Goal: Use online tool/utility: Utilize a website feature to perform a specific function

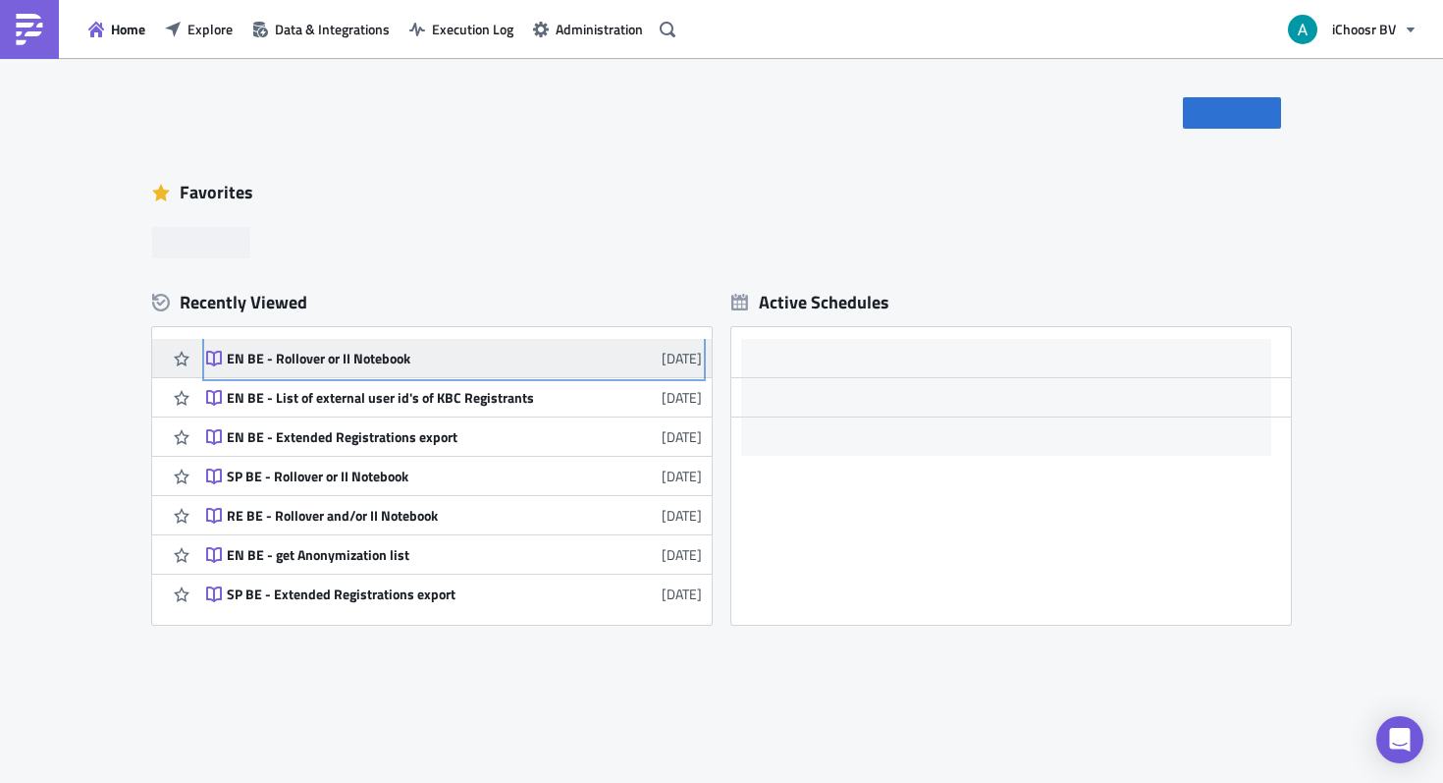
click at [410, 367] on link "EN BE - Rollover or II Notebook [DATE]" at bounding box center [454, 358] width 496 height 38
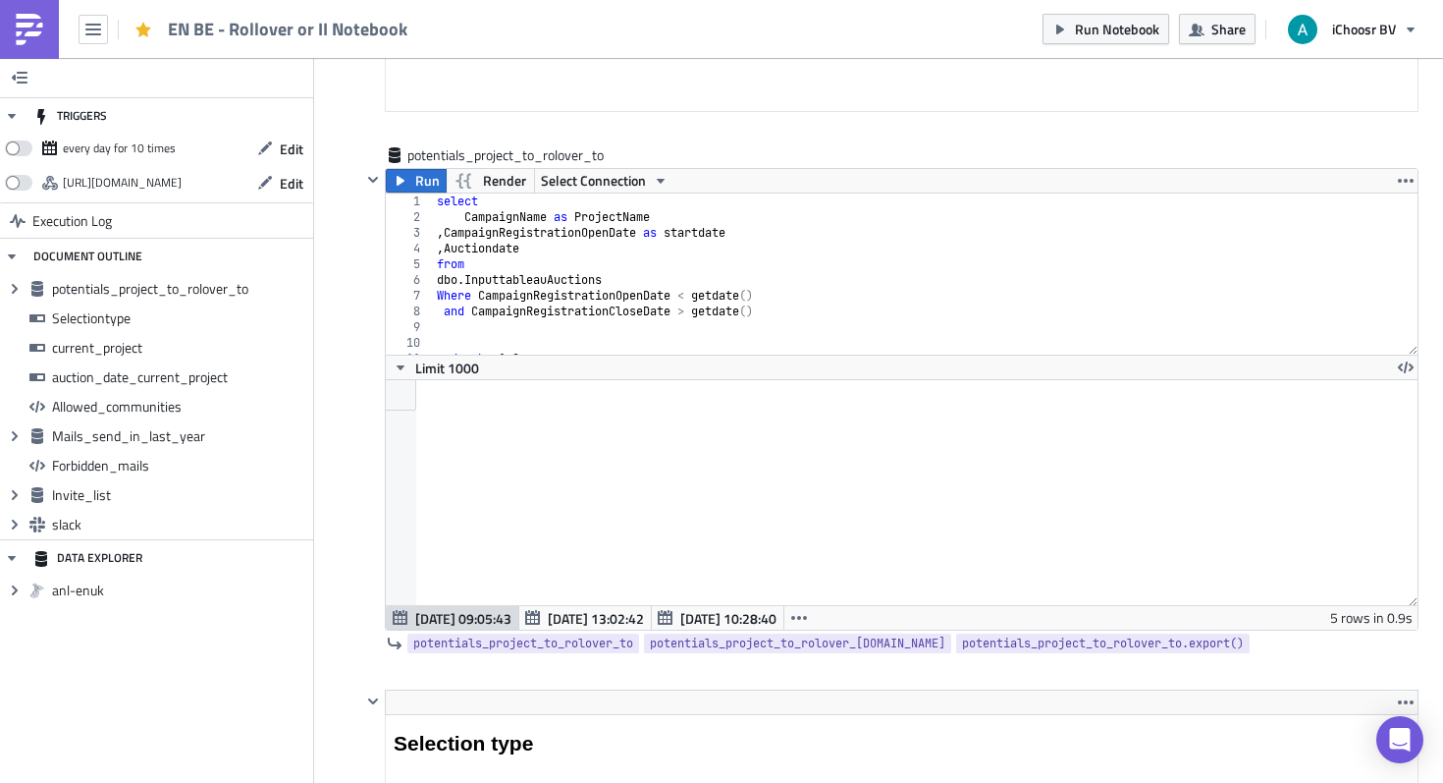
scroll to position [882, 0]
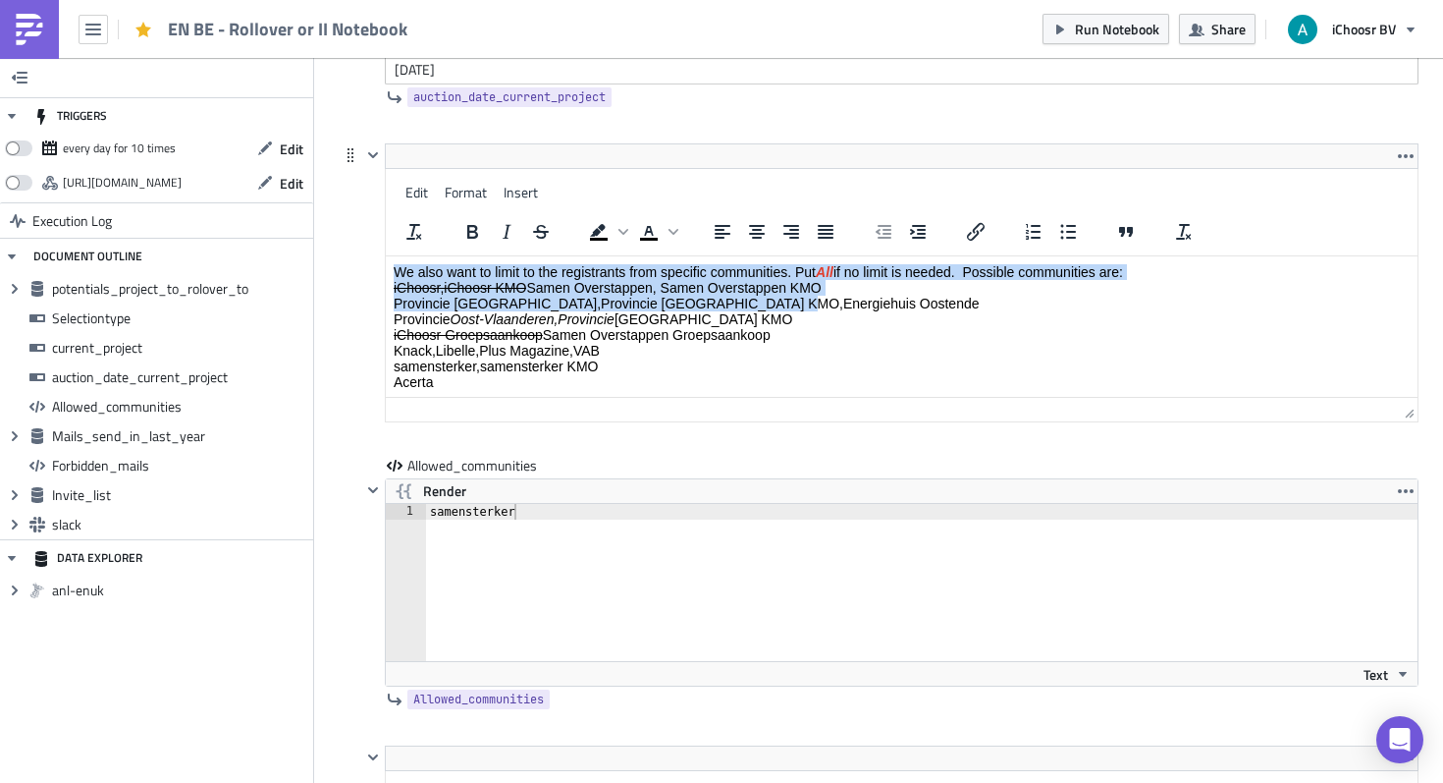
drag, startPoint x: 774, startPoint y: 302, endPoint x: 809, endPoint y: 215, distance: 94.3
click at [809, 256] on html "We also want to limit to the registrants from specific communities. Put All if …" at bounding box center [902, 359] width 1032 height 206
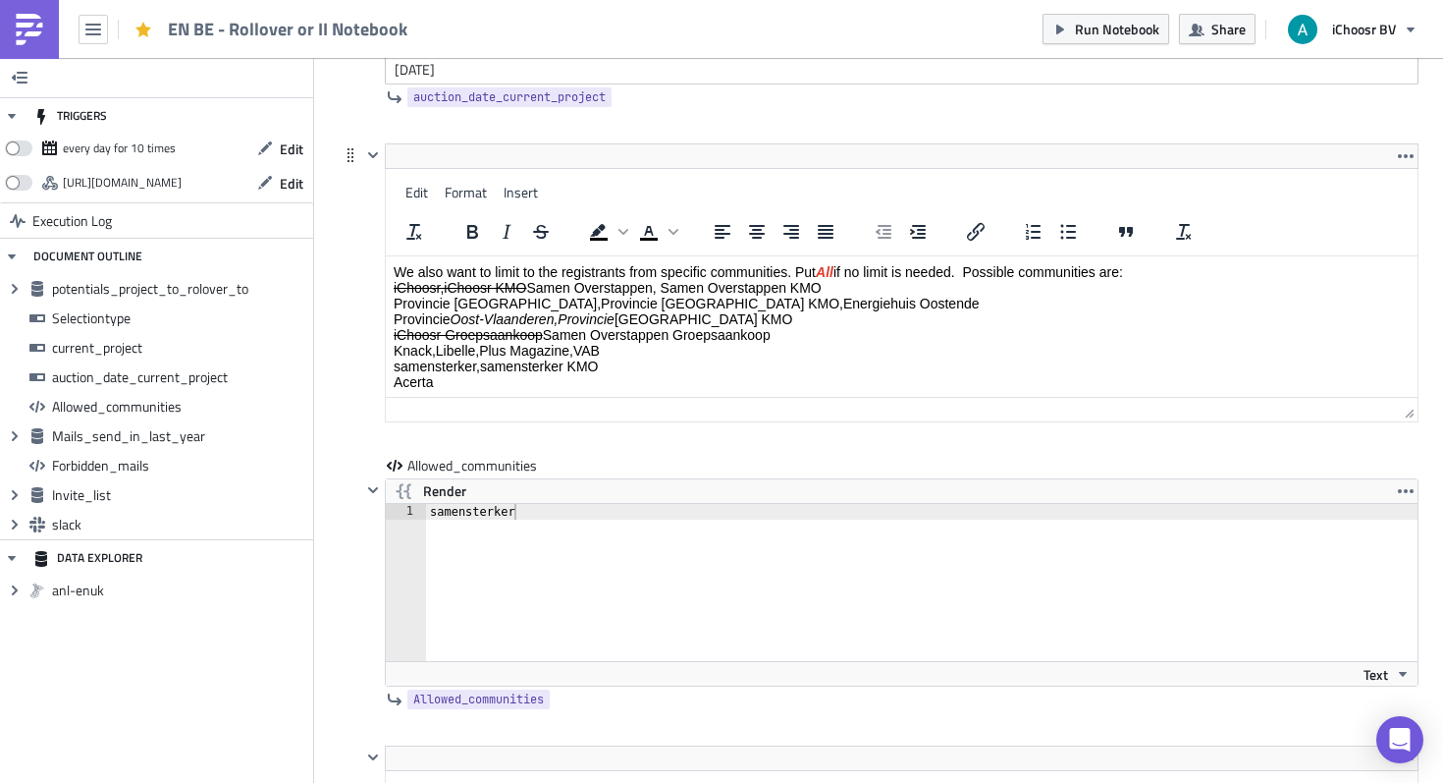
click at [811, 287] on p "We also want to limit to the registrants from specific communities. Put All if …" at bounding box center [902, 327] width 1016 height 126
drag, startPoint x: 915, startPoint y: 301, endPoint x: 773, endPoint y: 301, distance: 142.4
click at [773, 301] on p "We also want to limit to the registrants from specific communities. Put All if …" at bounding box center [902, 327] width 1016 height 126
copy p "Energiehuis Oostende"
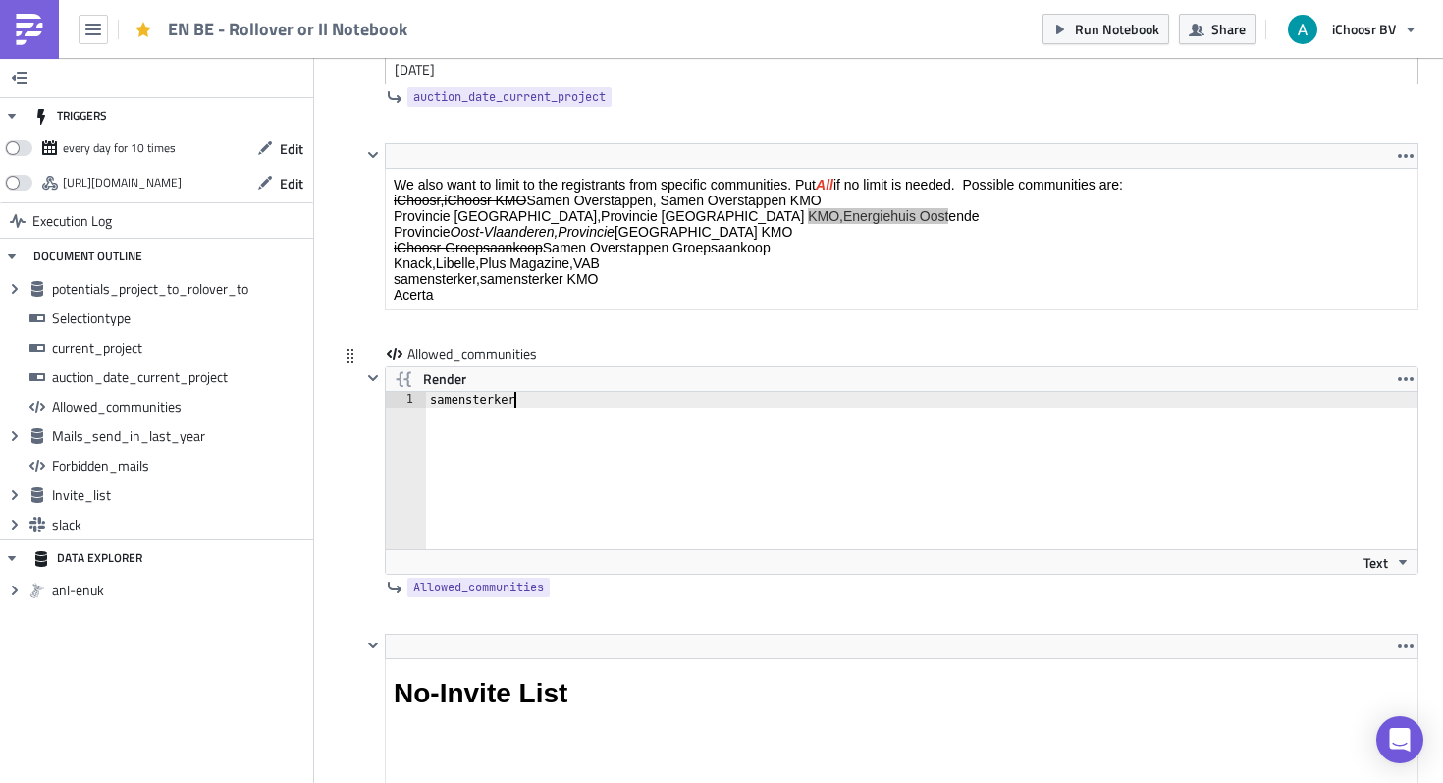
drag, startPoint x: 526, startPoint y: 515, endPoint x: 408, endPoint y: 510, distance: 117.9
click at [408, 510] on div "samensterker 1 samensterker ההההההההההההההההההההההההההההההההההההההההההההההההההה…" at bounding box center [902, 470] width 1032 height 157
drag, startPoint x: 525, startPoint y: 394, endPoint x: 391, endPoint y: 388, distance: 134.7
click at [391, 388] on div "Render samensterker 1 samensterker הההההההההההההההההההההההההההההההההההההההההההה…" at bounding box center [902, 470] width 1034 height 208
type textarea "Energiehuis Oostende"
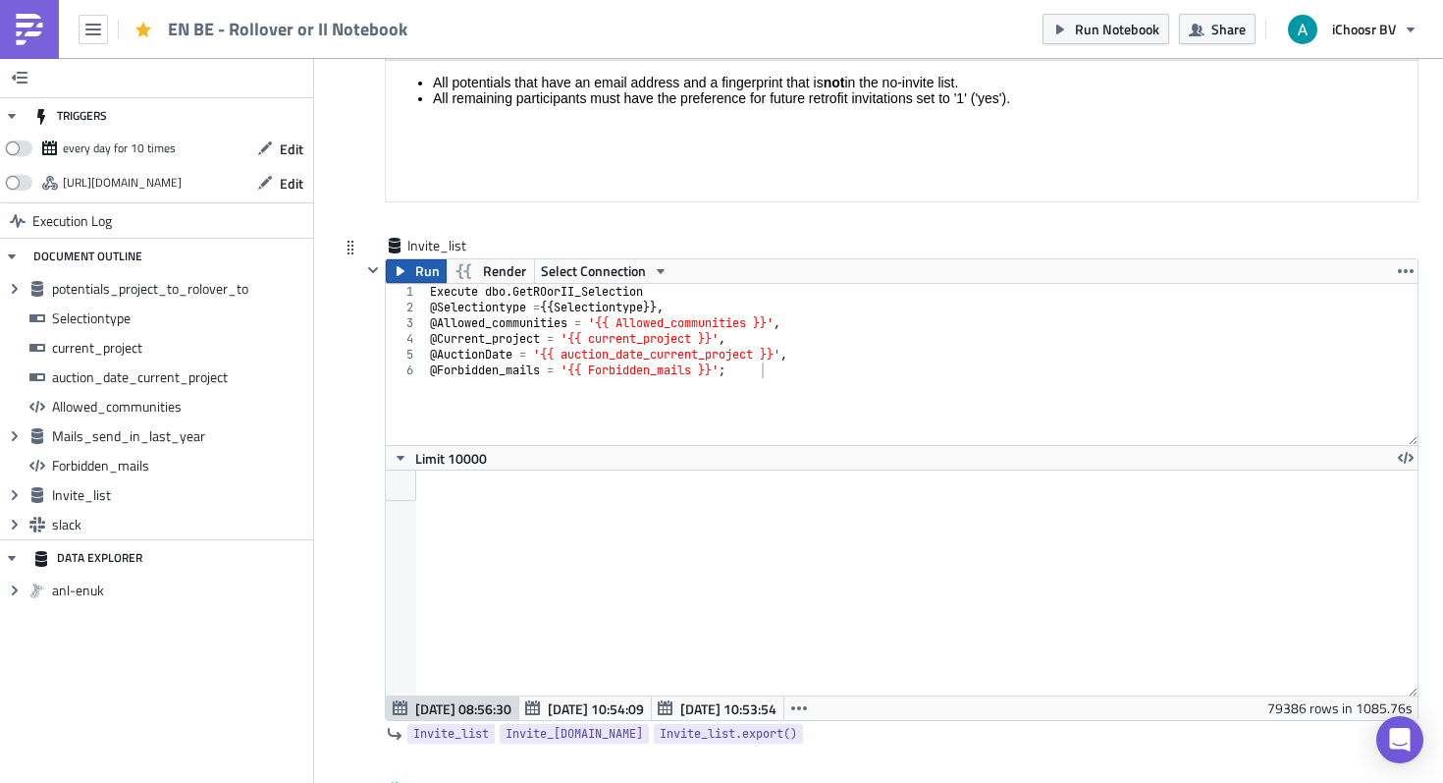
click at [422, 274] on span "Run" at bounding box center [427, 271] width 25 height 24
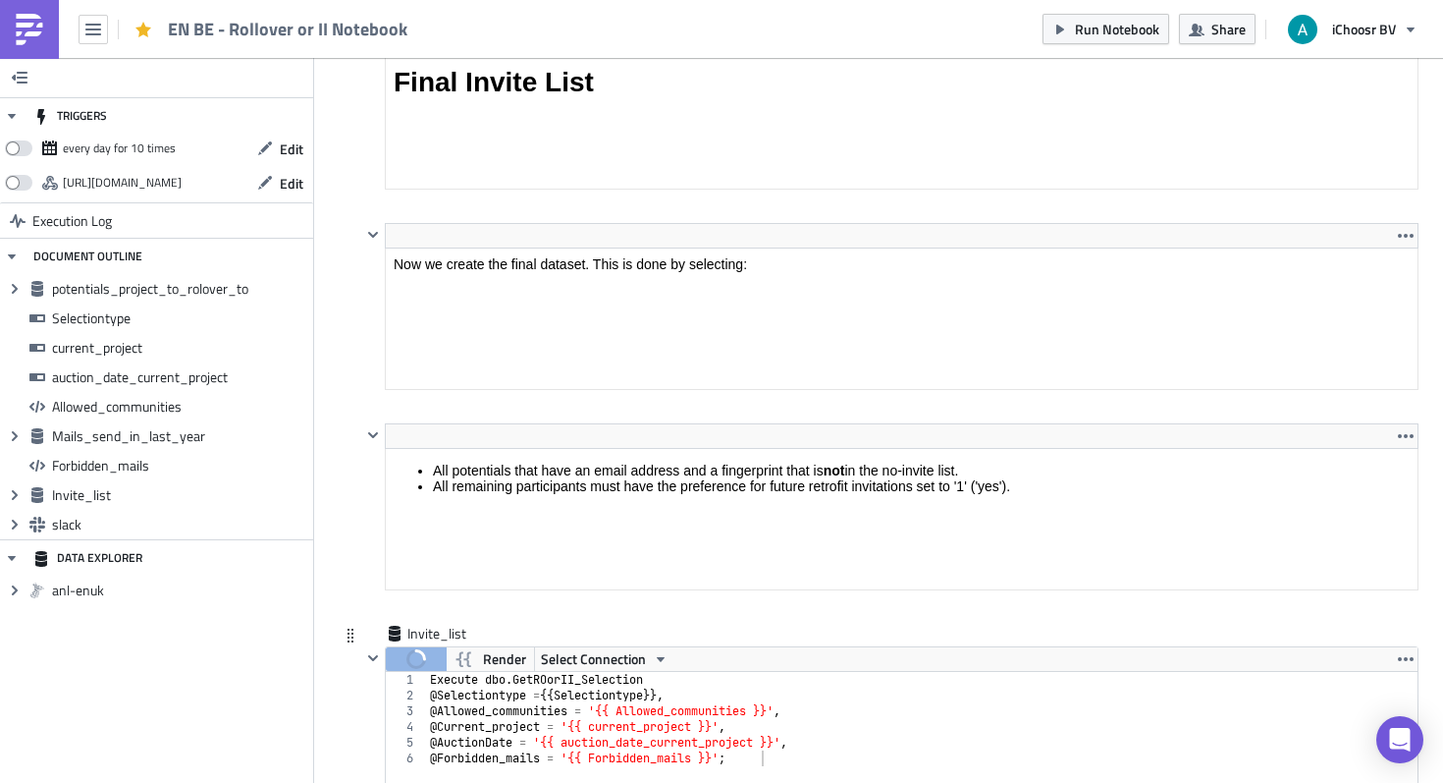
scroll to position [5749, 0]
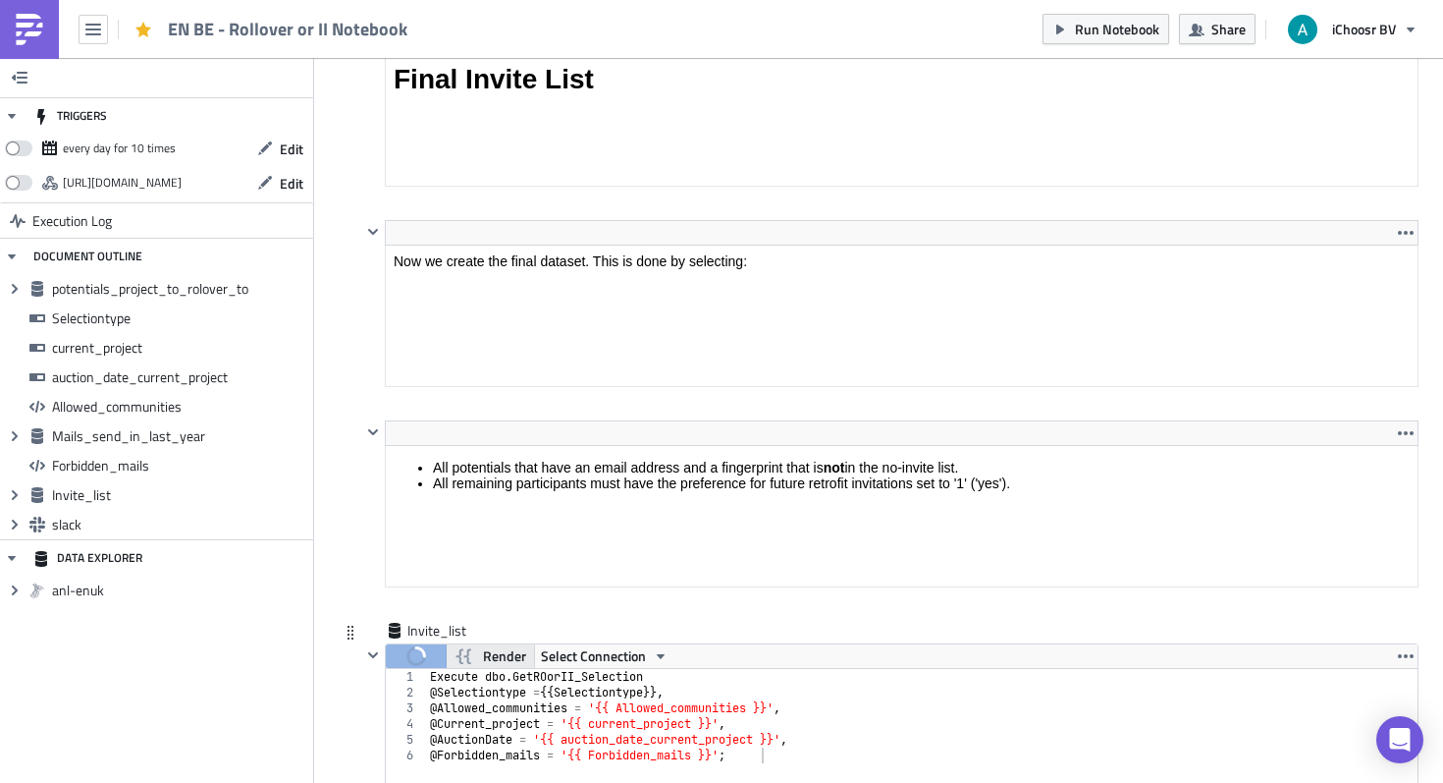
click at [501, 661] on span "Render" at bounding box center [504, 656] width 43 height 24
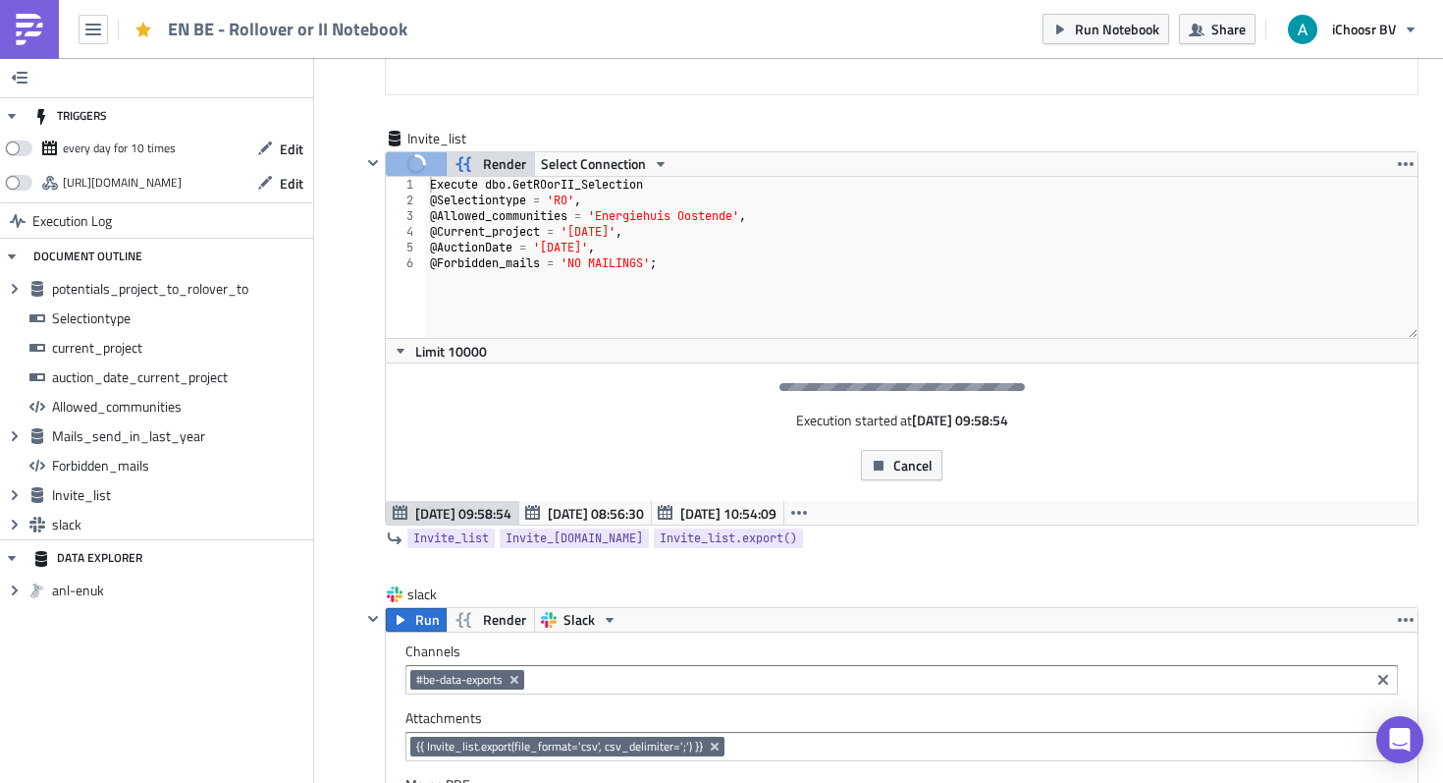
scroll to position [6220, 0]
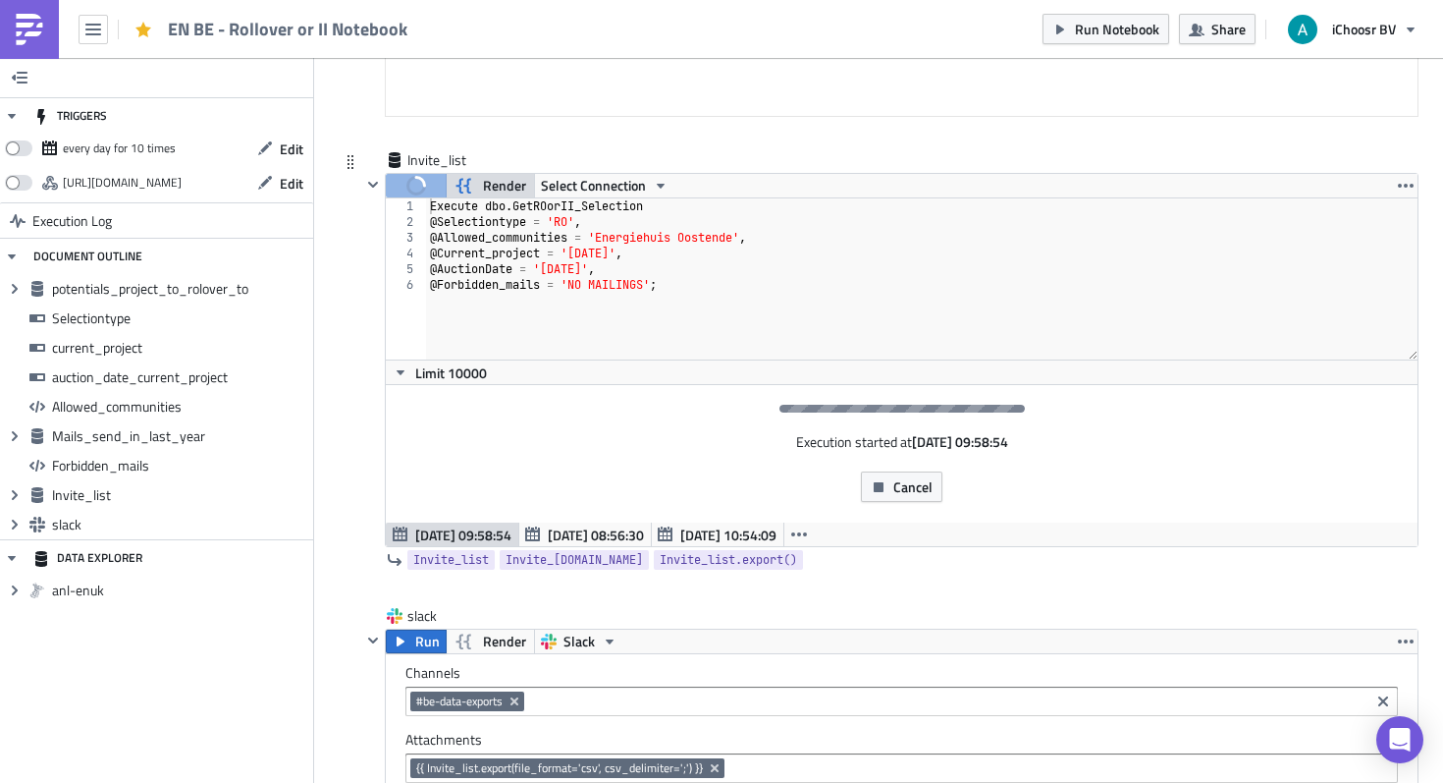
click at [700, 443] on div "Execution started at [DATE] 09:58:54 Cancel" at bounding box center [902, 453] width 1032 height 137
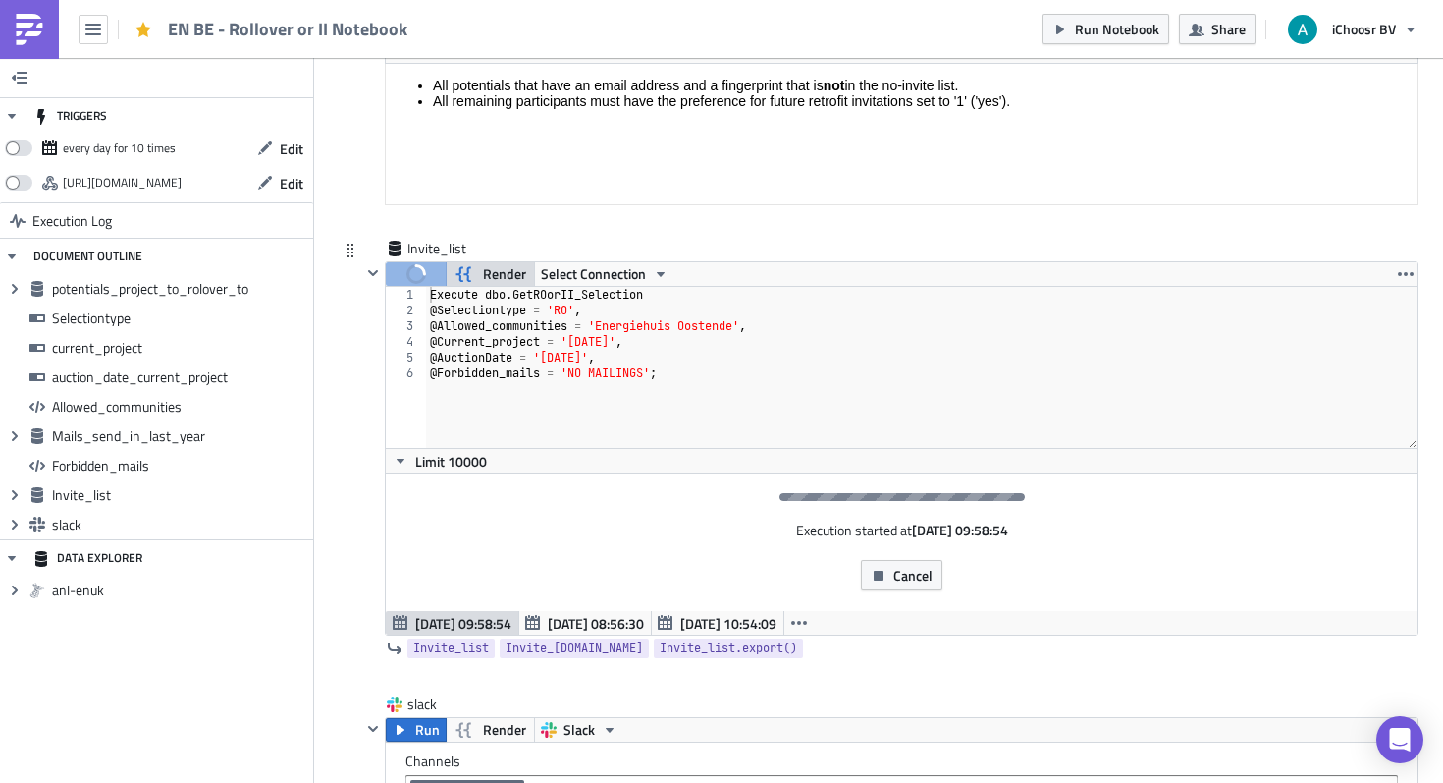
scroll to position [6137, 0]
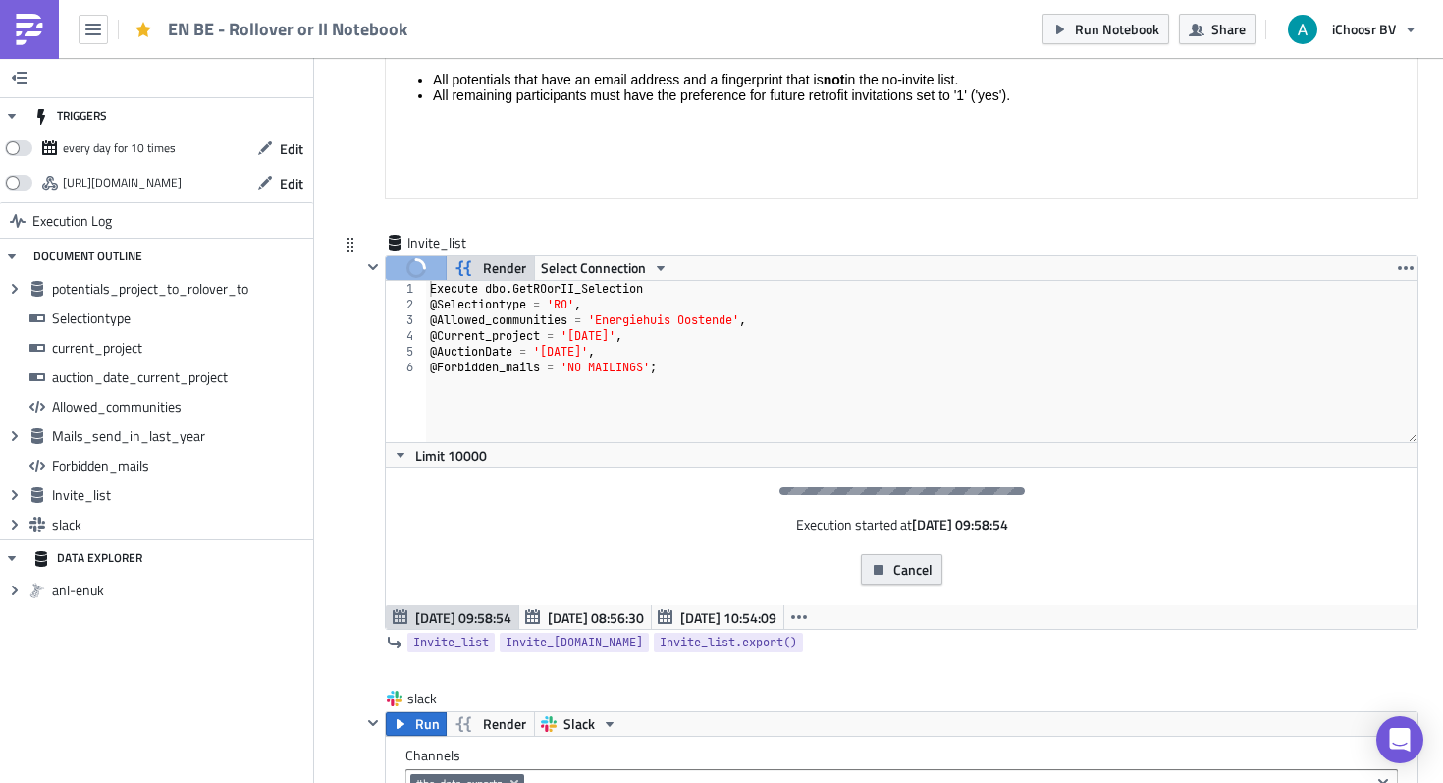
click at [811, 579] on button "Cancel" at bounding box center [902, 569] width 82 height 30
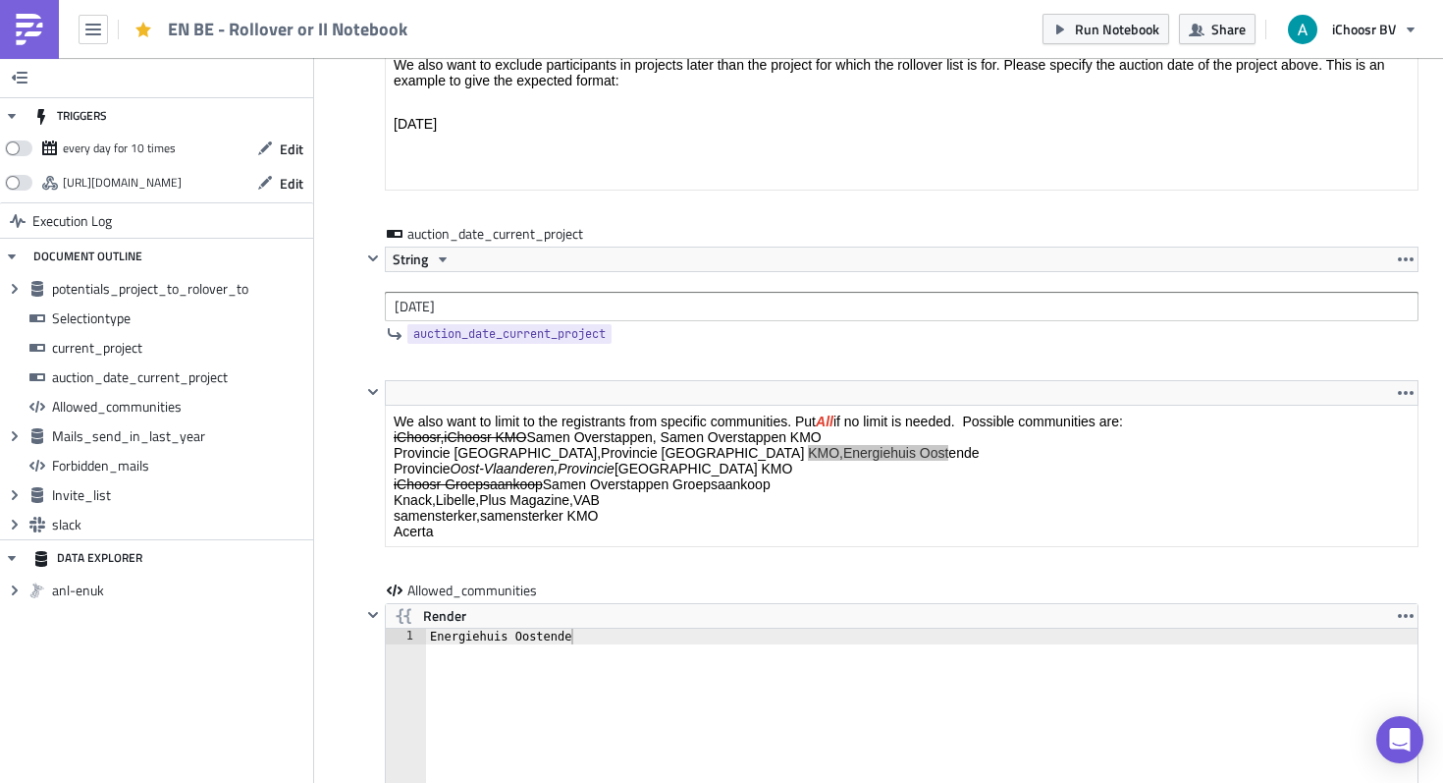
scroll to position [2920, 0]
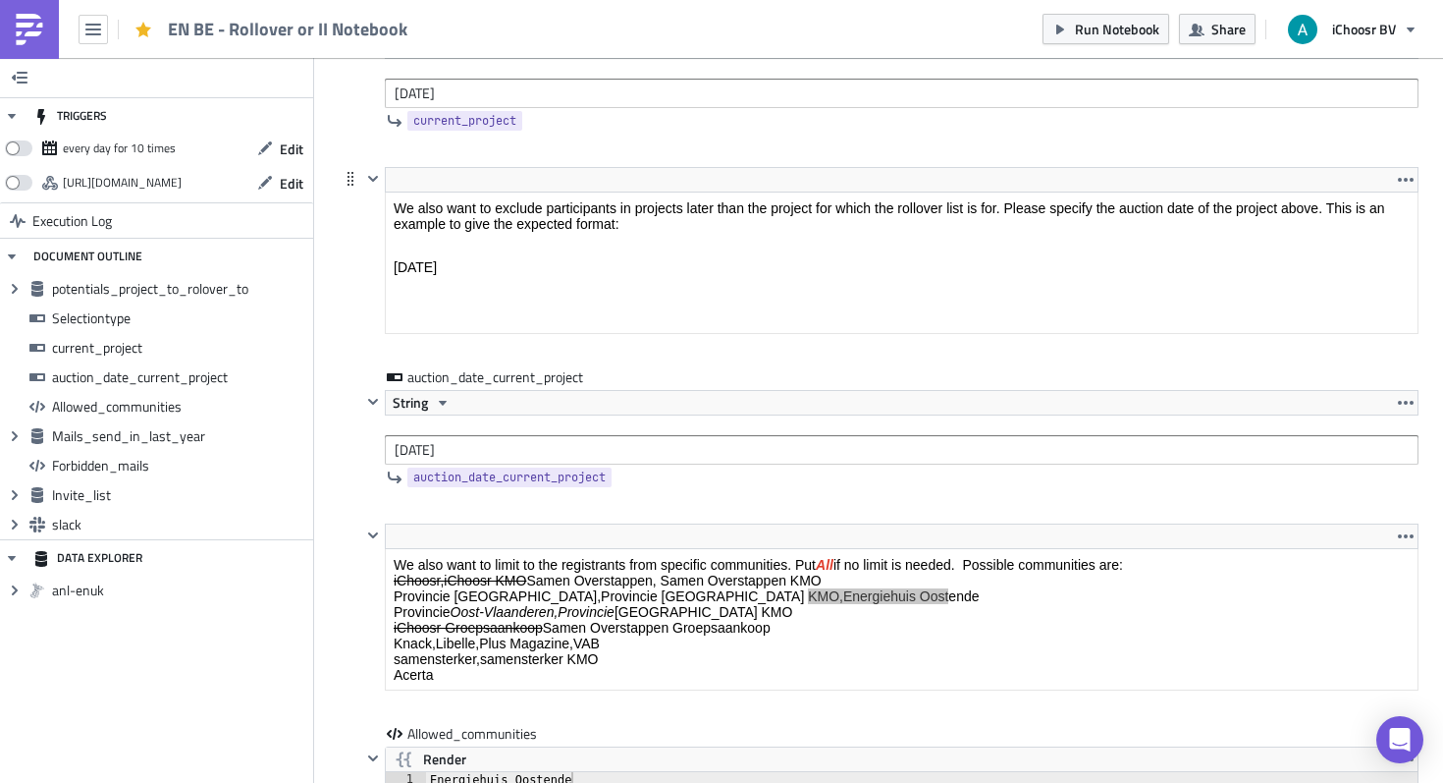
click at [357, 242] on div "<p>We also want to exclude participants in projects later than the project for …" at bounding box center [879, 267] width 1080 height 200
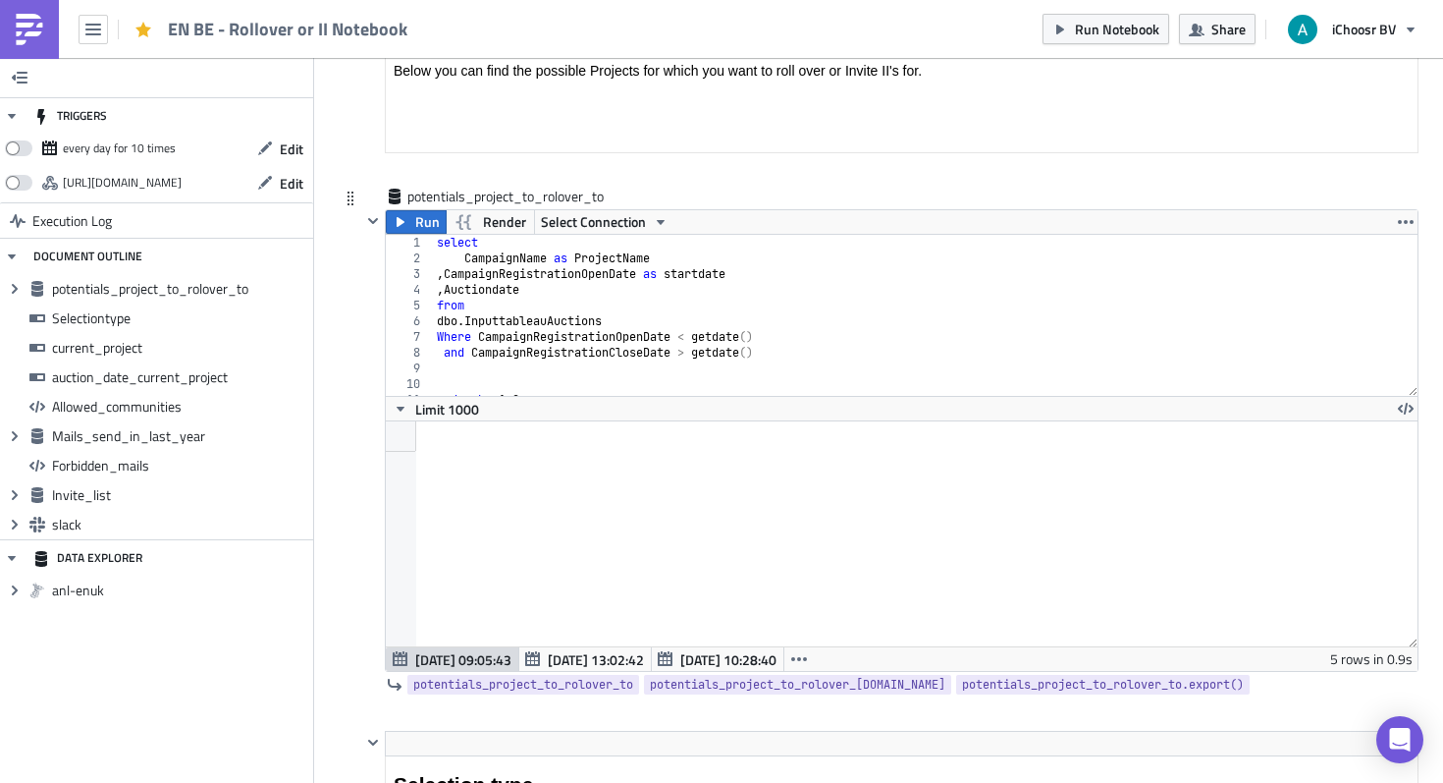
scroll to position [849, 0]
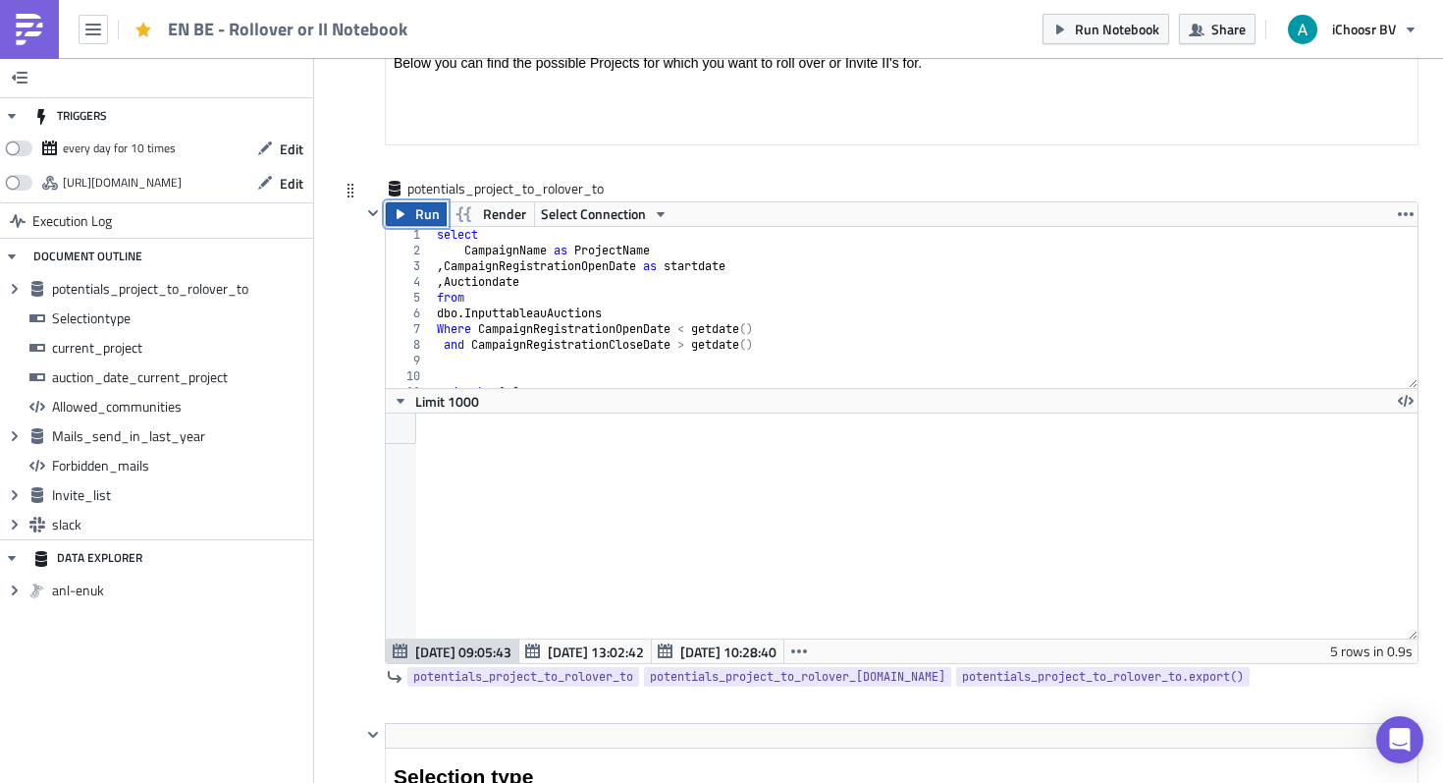
click at [425, 219] on span "Run" at bounding box center [427, 214] width 25 height 24
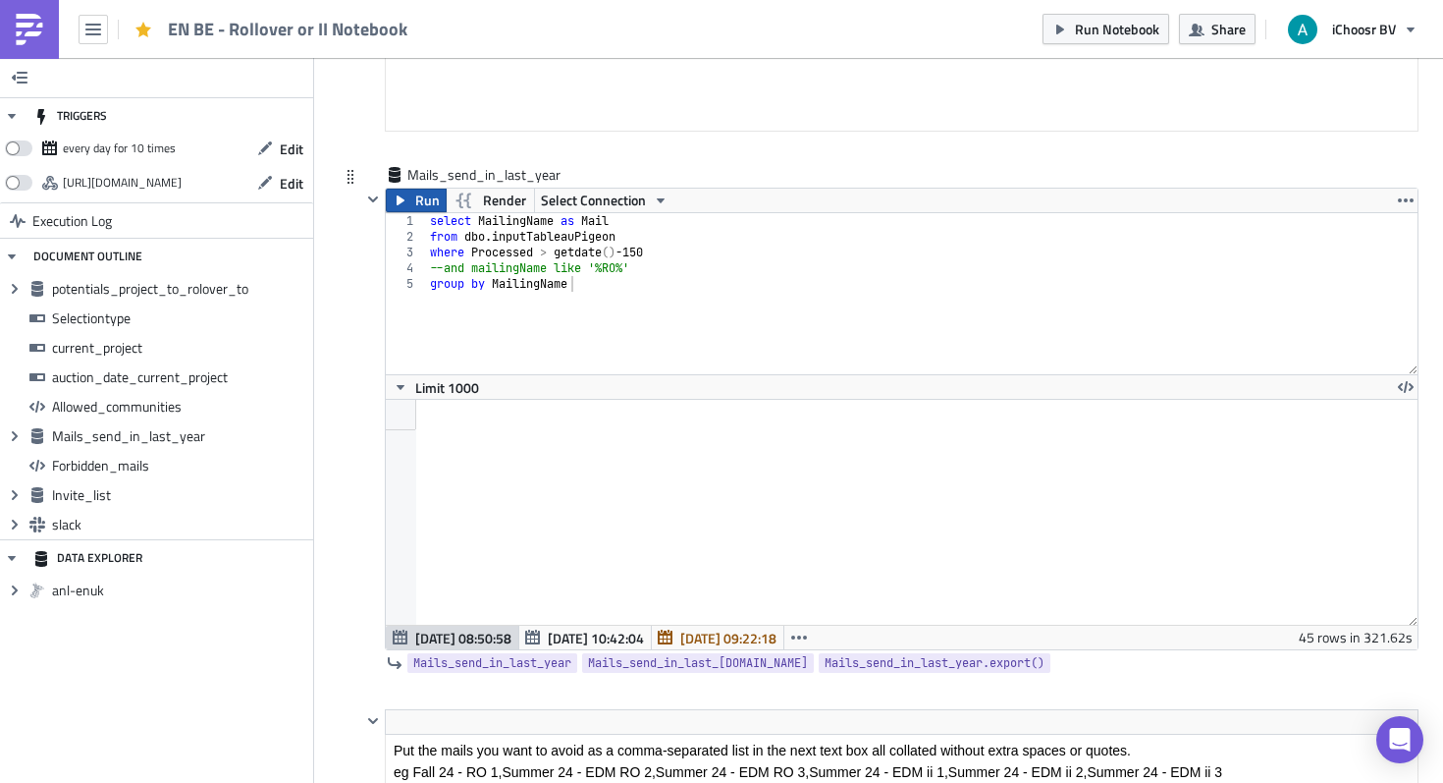
click at [419, 203] on span "Run" at bounding box center [427, 201] width 25 height 24
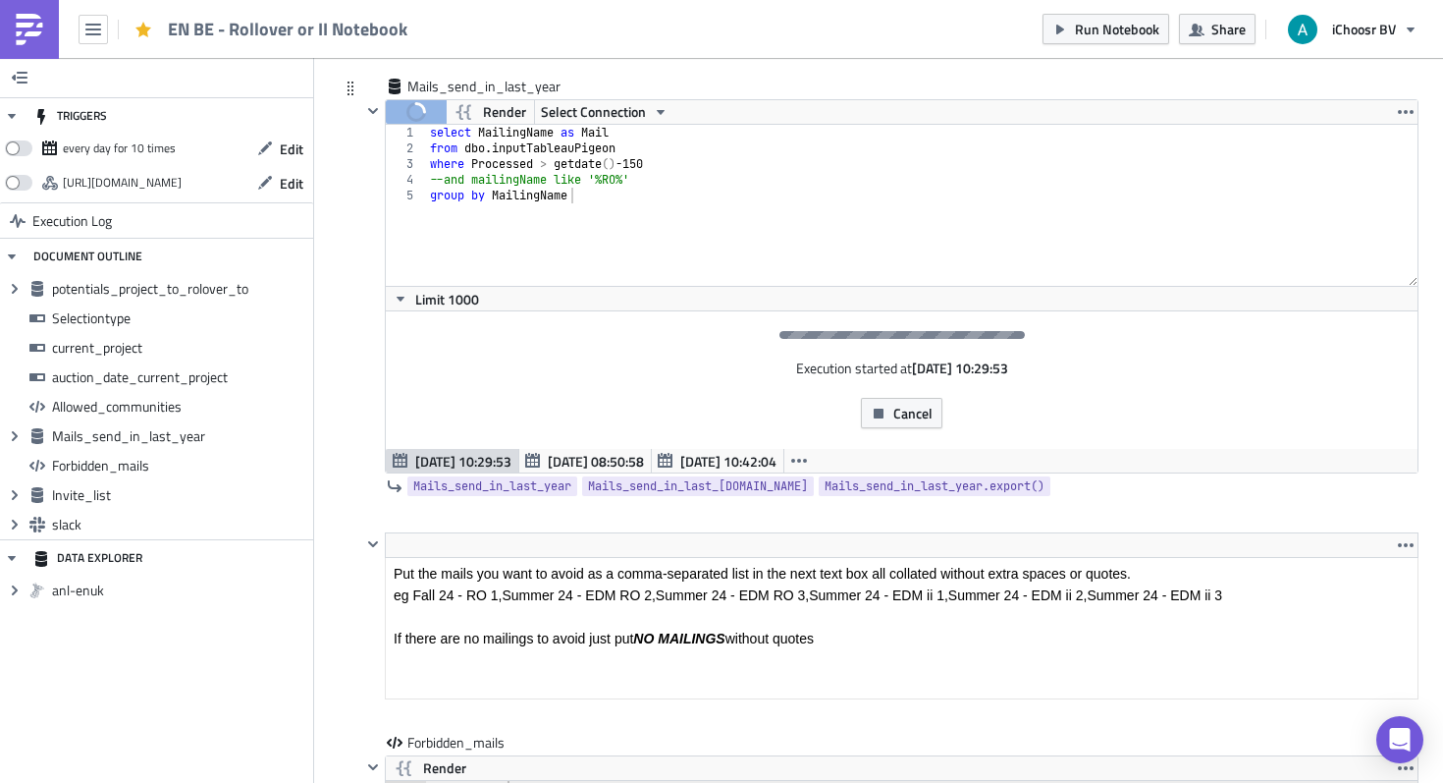
scroll to position [4662, 0]
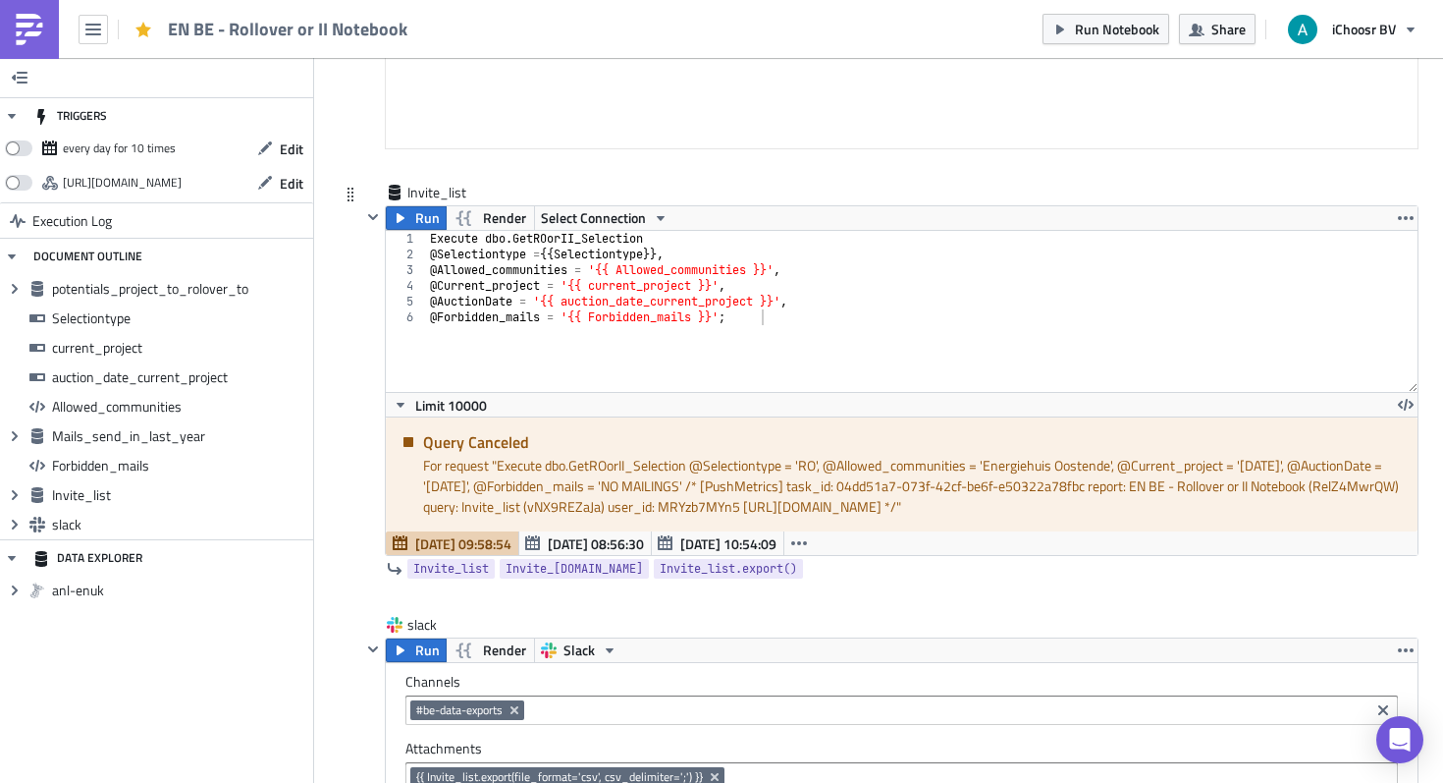
scroll to position [6228, 0]
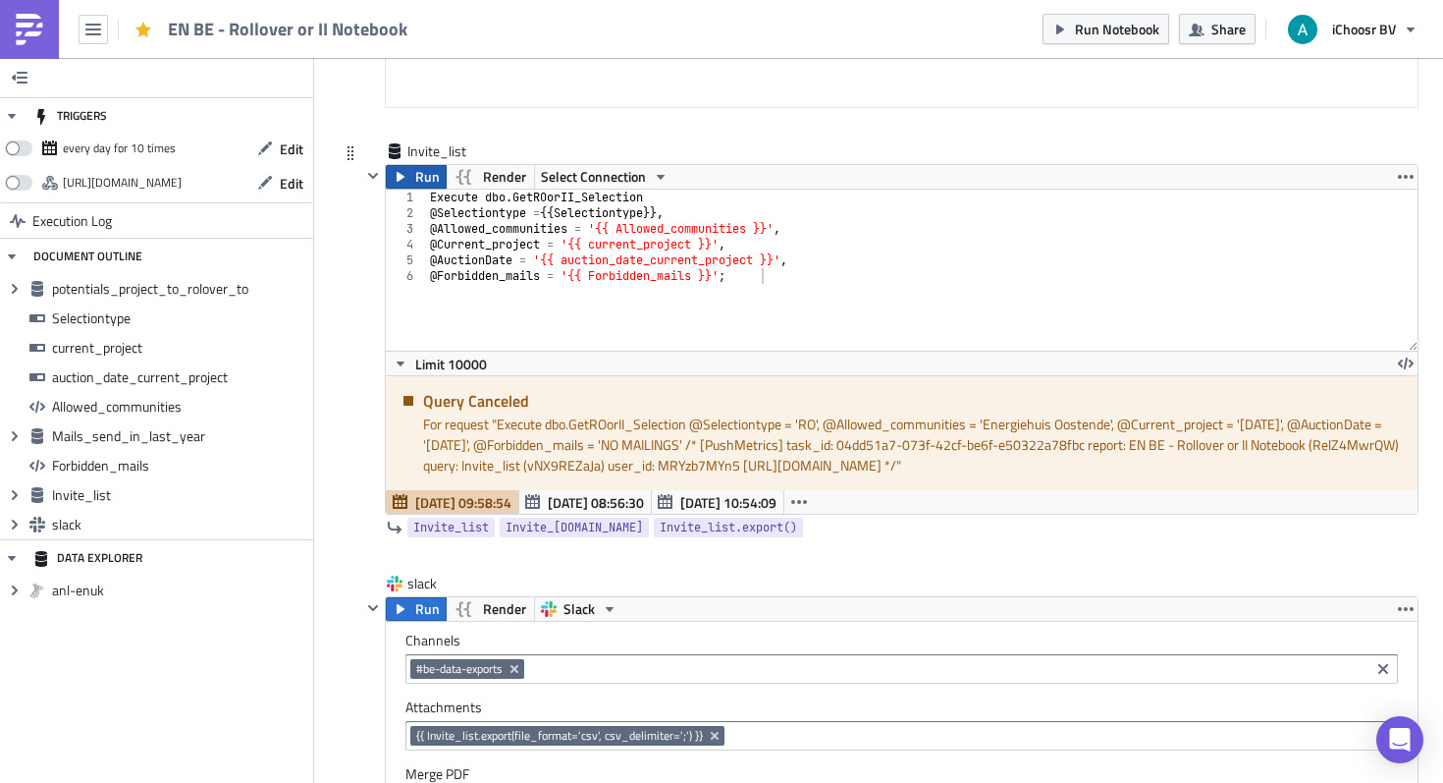
click at [417, 176] on span "Run" at bounding box center [427, 177] width 25 height 24
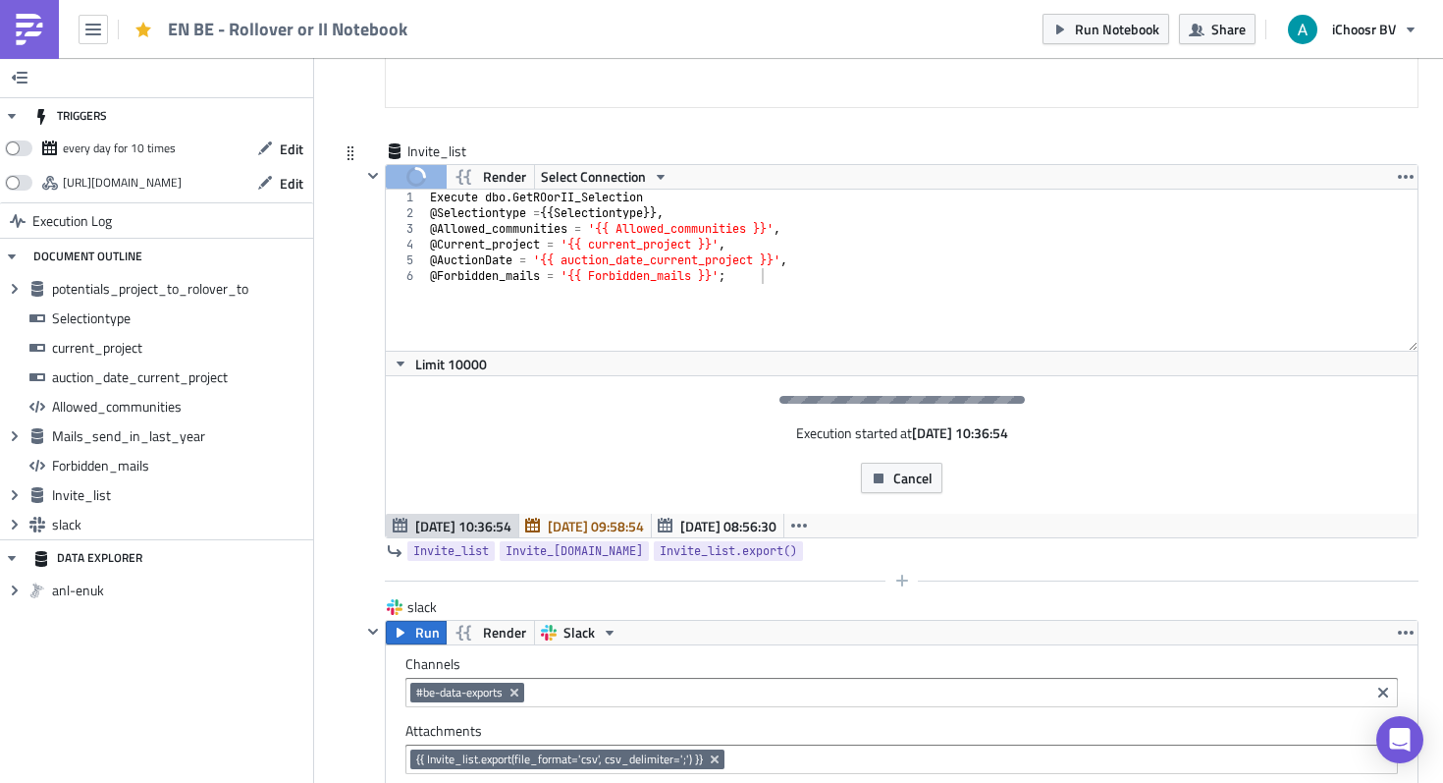
drag, startPoint x: 1373, startPoint y: 571, endPoint x: 1345, endPoint y: 569, distance: 27.7
click at [1372, 571] on div "Invite_list Run Render Select Connection 1 2 3 4 5 6 Execute dbo . GetROorII_Se…" at bounding box center [890, 369] width 1058 height 456
click at [1267, 575] on div at bounding box center [890, 581] width 1058 height 24
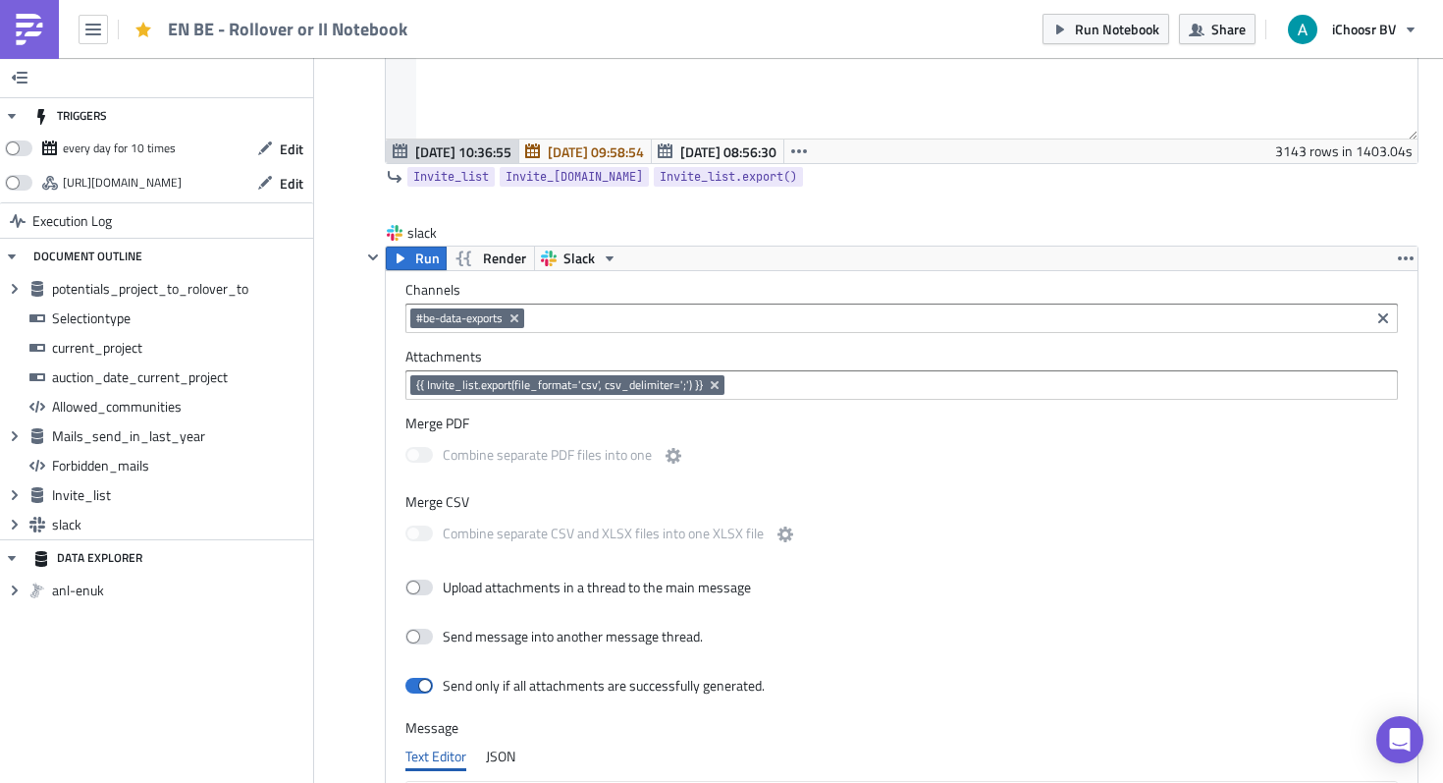
scroll to position [6696, 0]
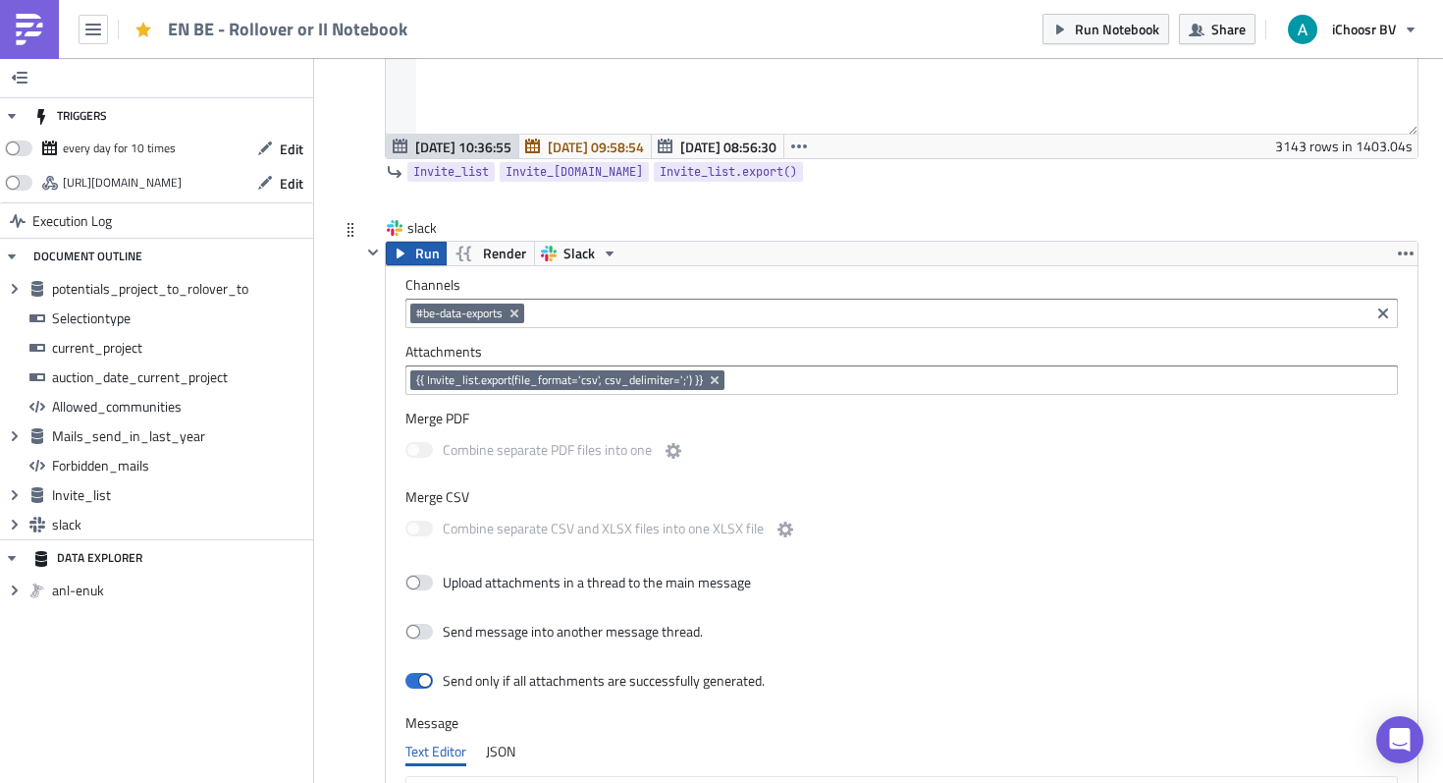
click at [404, 255] on icon "button" at bounding box center [401, 253] width 16 height 16
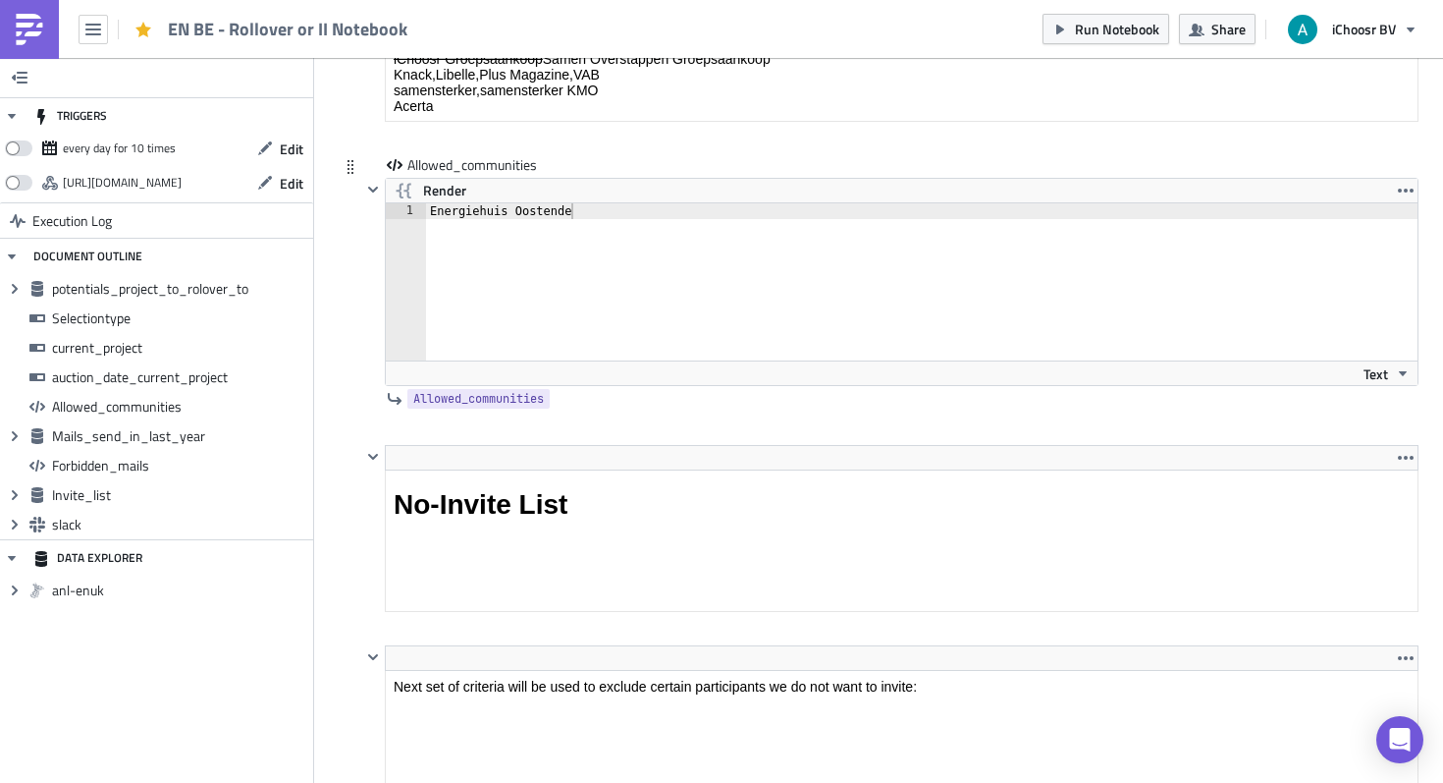
scroll to position [3233, 0]
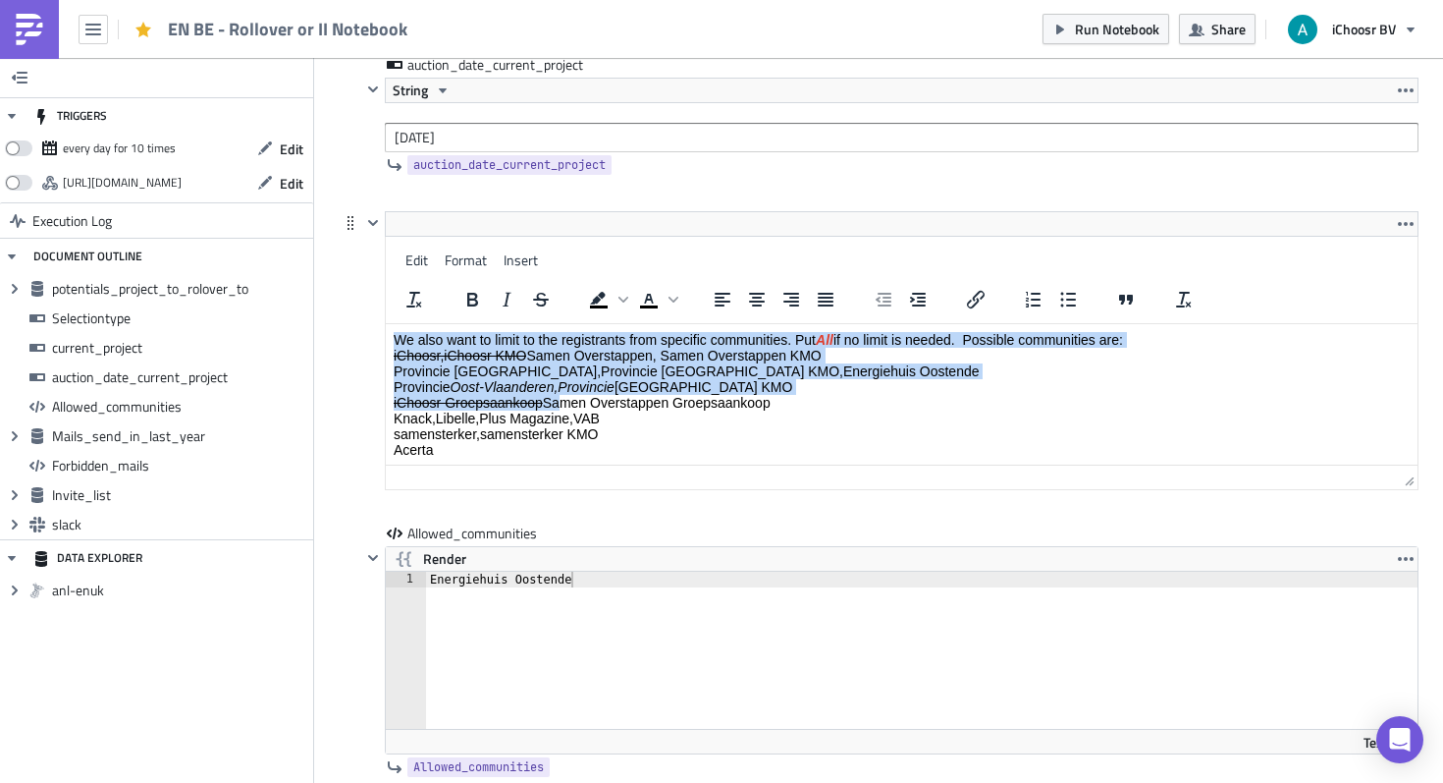
drag, startPoint x: 551, startPoint y: 406, endPoint x: 615, endPoint y: 318, distance: 108.2
click at [615, 324] on html "We also want to limit to the registrants from specific communities. Put All if …" at bounding box center [902, 427] width 1032 height 206
drag, startPoint x: 781, startPoint y: 406, endPoint x: 551, endPoint y: 404, distance: 229.8
click at [551, 404] on p "We also want to limit to the registrants from specific communities. Put All if …" at bounding box center [902, 395] width 1016 height 126
copy p "Samen Overstappen Groepsaankoop"
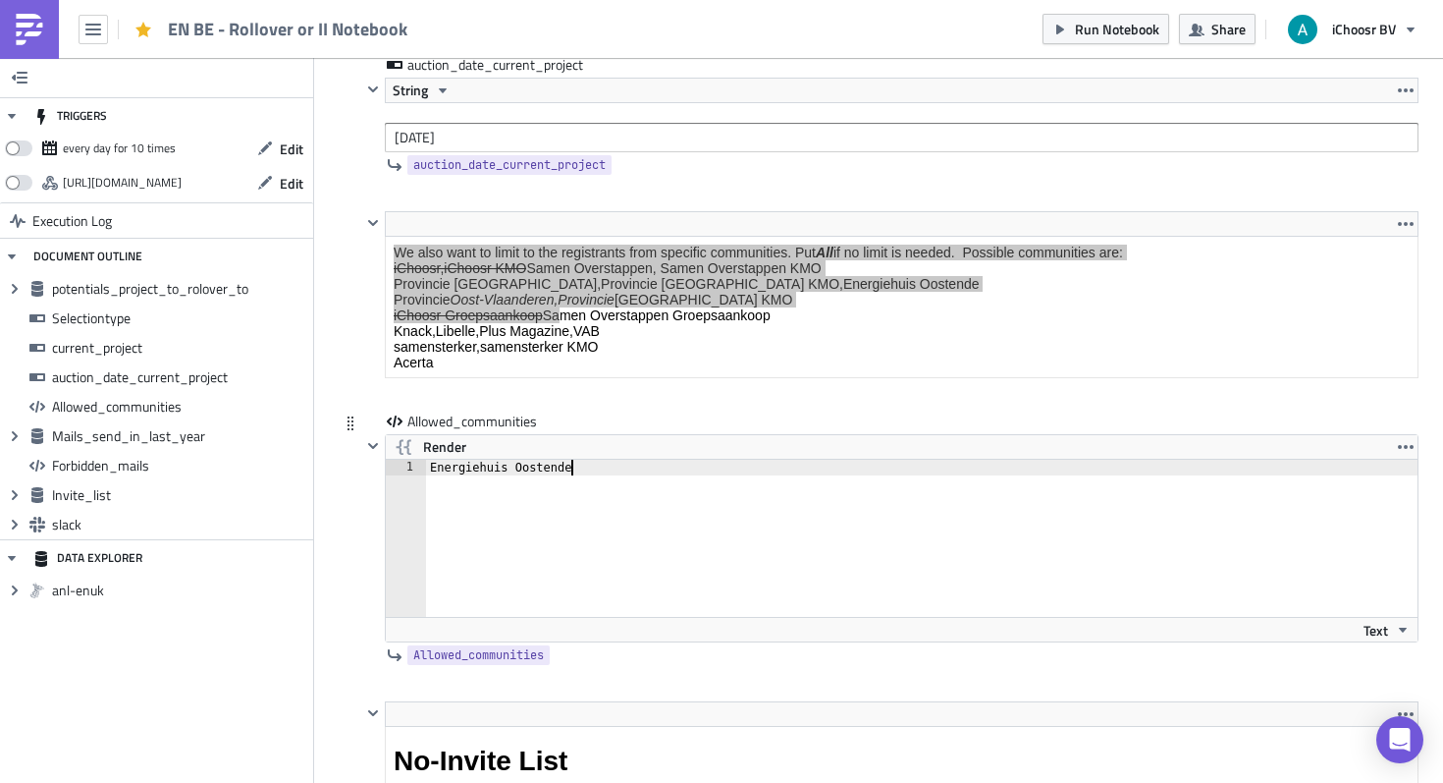
click at [571, 580] on div "Energiehuis Oostende" at bounding box center [933, 554] width 1015 height 189
click at [543, 467] on div "Energiehuis Oostende" at bounding box center [933, 554] width 1015 height 189
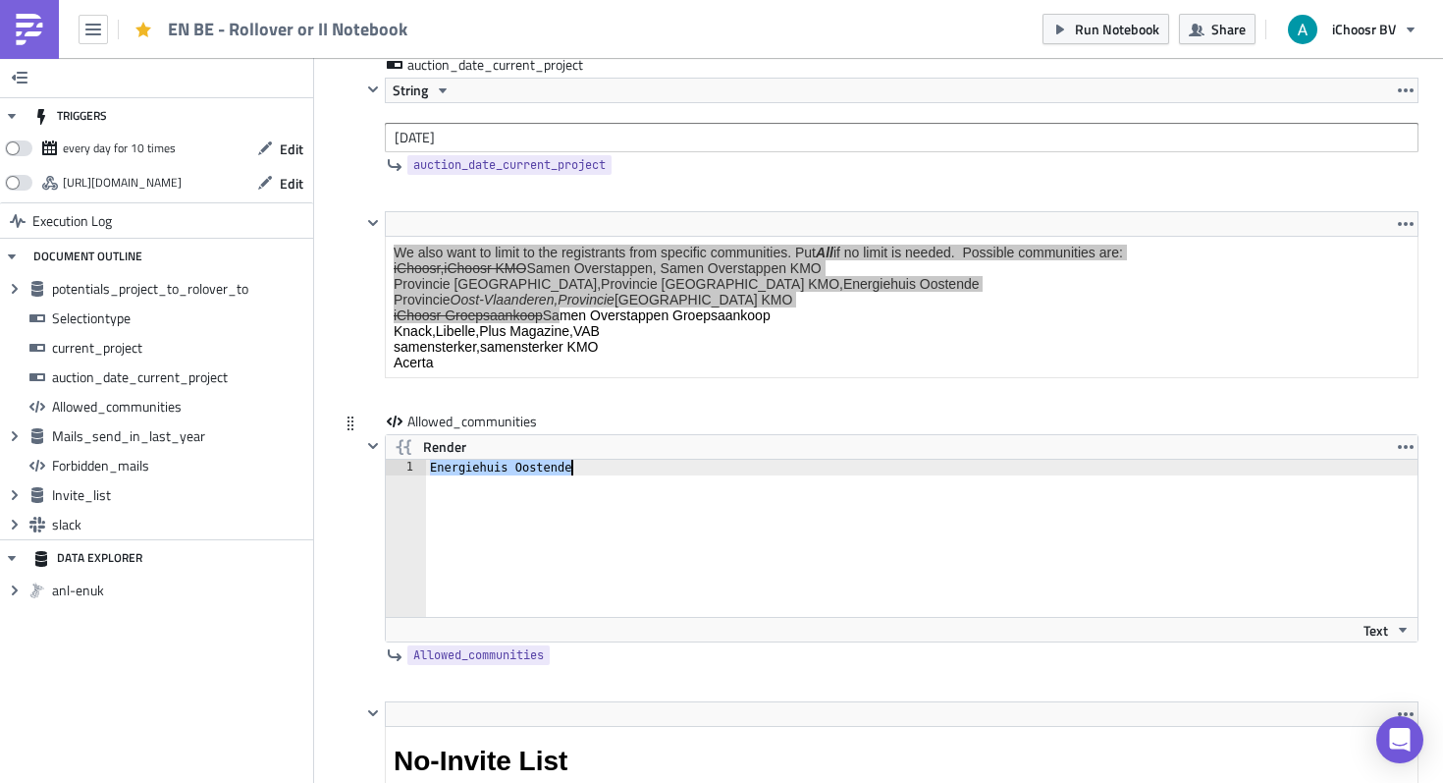
paste textarea "Samen Overstappen Groepsaankoop"
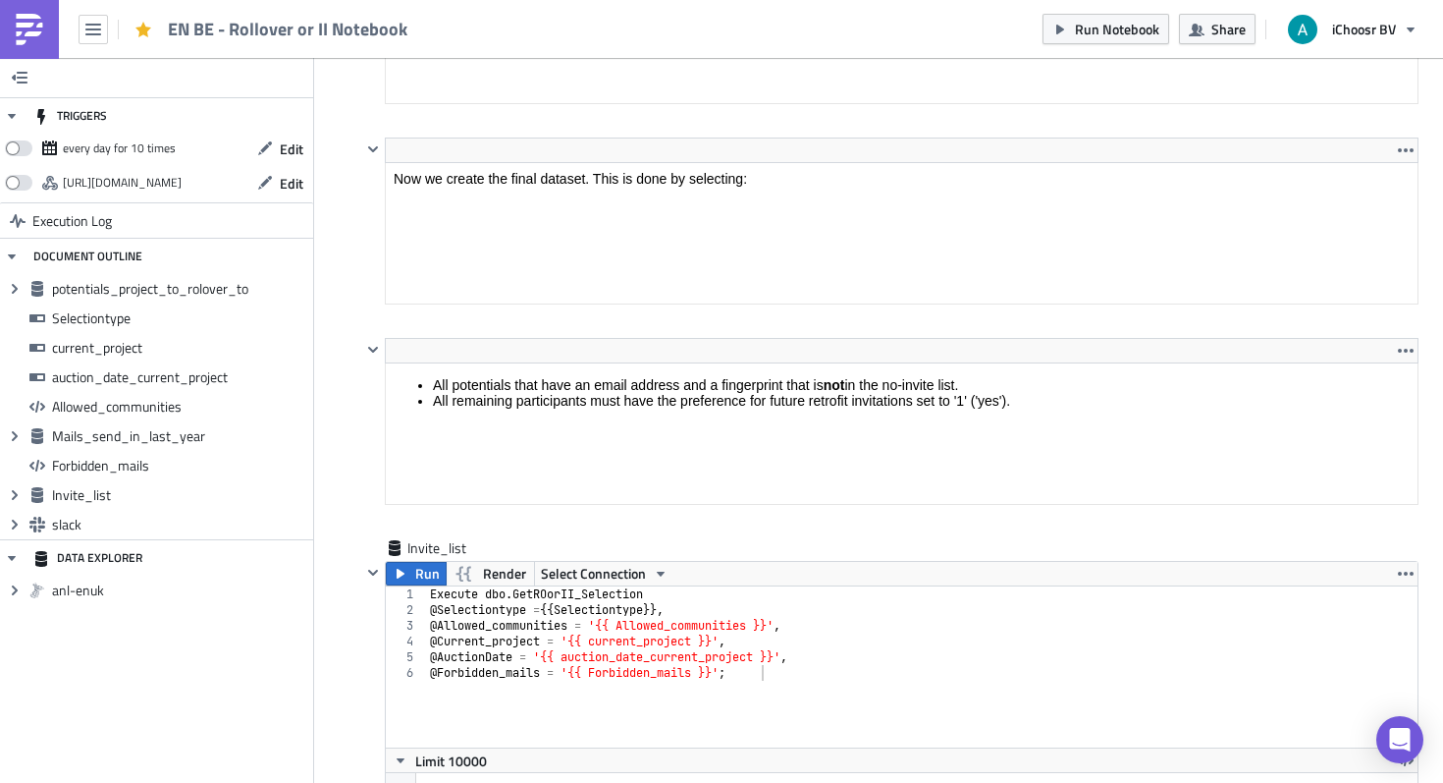
scroll to position [6113, 0]
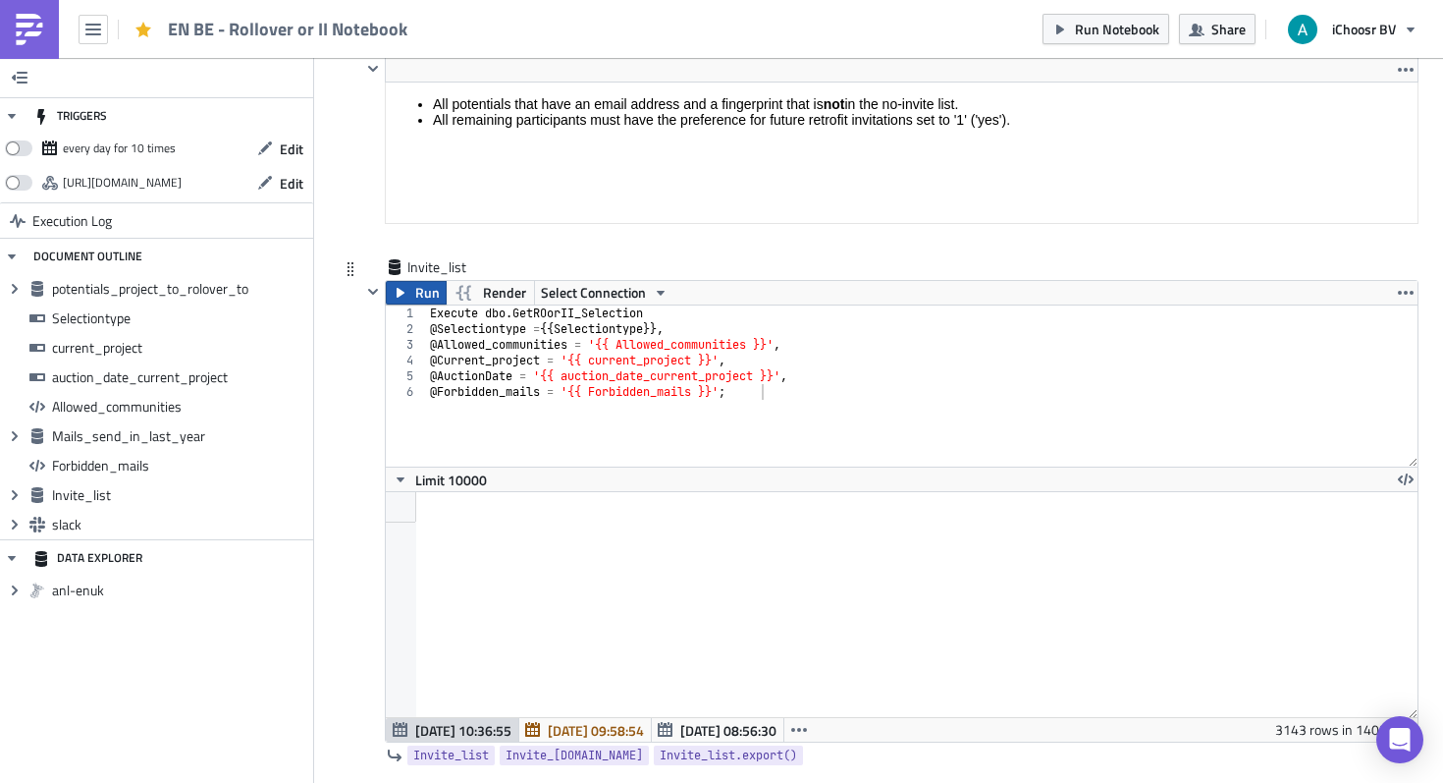
click at [423, 293] on span "Run" at bounding box center [427, 293] width 25 height 24
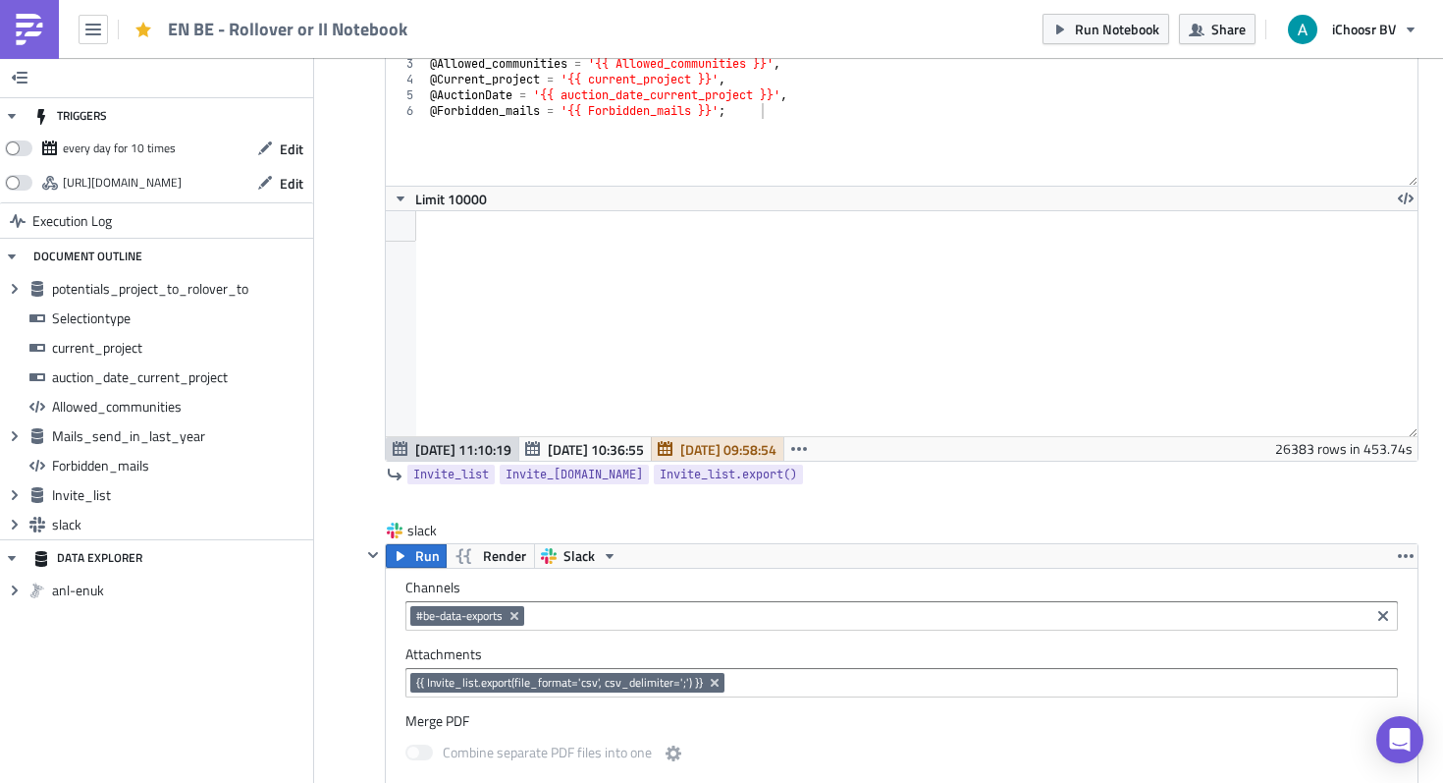
scroll to position [6588, 0]
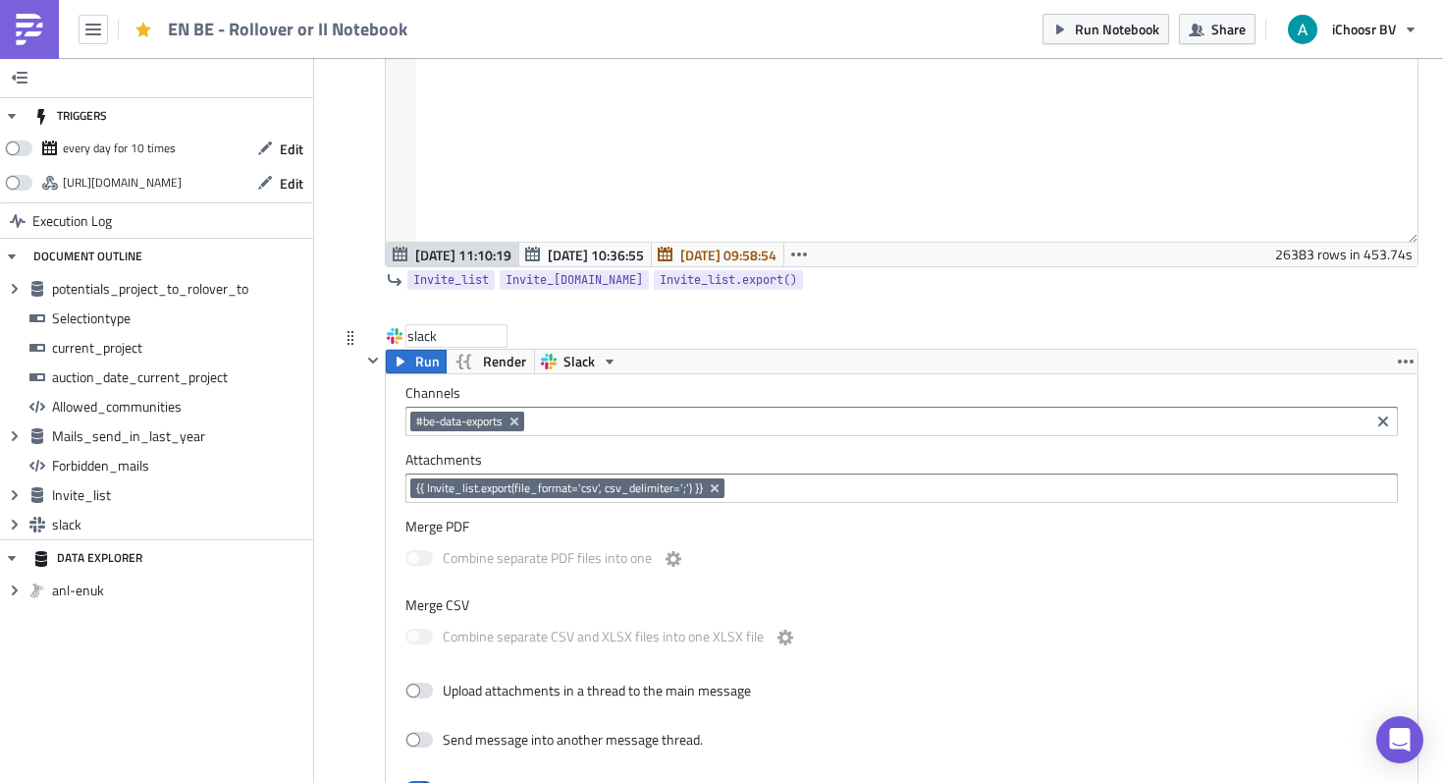
click at [424, 345] on div "slack" at bounding box center [457, 336] width 98 height 20
click at [415, 371] on span "Run" at bounding box center [427, 362] width 25 height 24
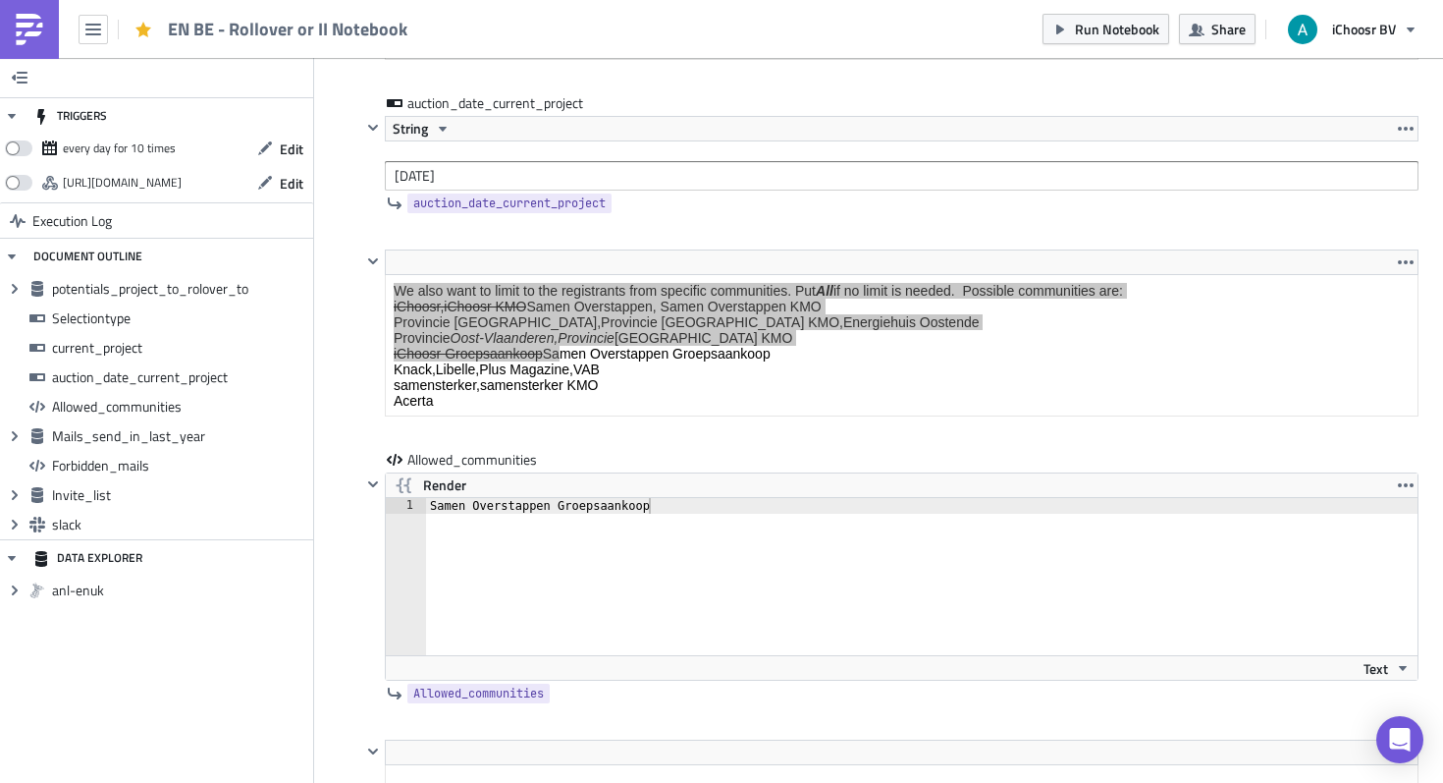
scroll to position [3189, 0]
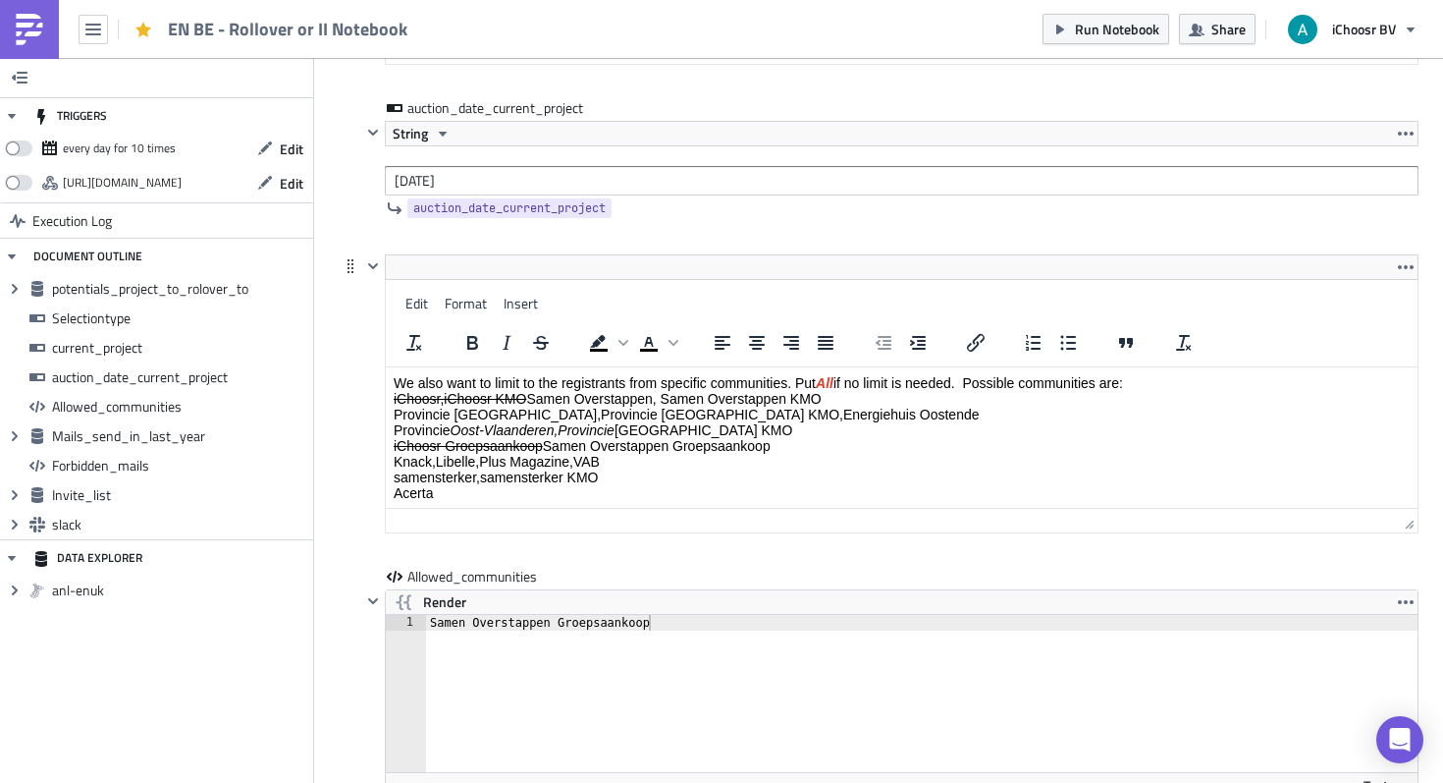
click at [656, 367] on html "We also want to limit to the registrants from specific communities. Put All if …" at bounding box center [902, 470] width 1032 height 206
drag, startPoint x: 656, startPoint y: 398, endPoint x: 534, endPoint y: 403, distance: 121.9
click at [534, 403] on p "We also want to limit to the registrants from specific communities. Put All if …" at bounding box center [902, 438] width 1016 height 126
copy p "Samen Overstappen"
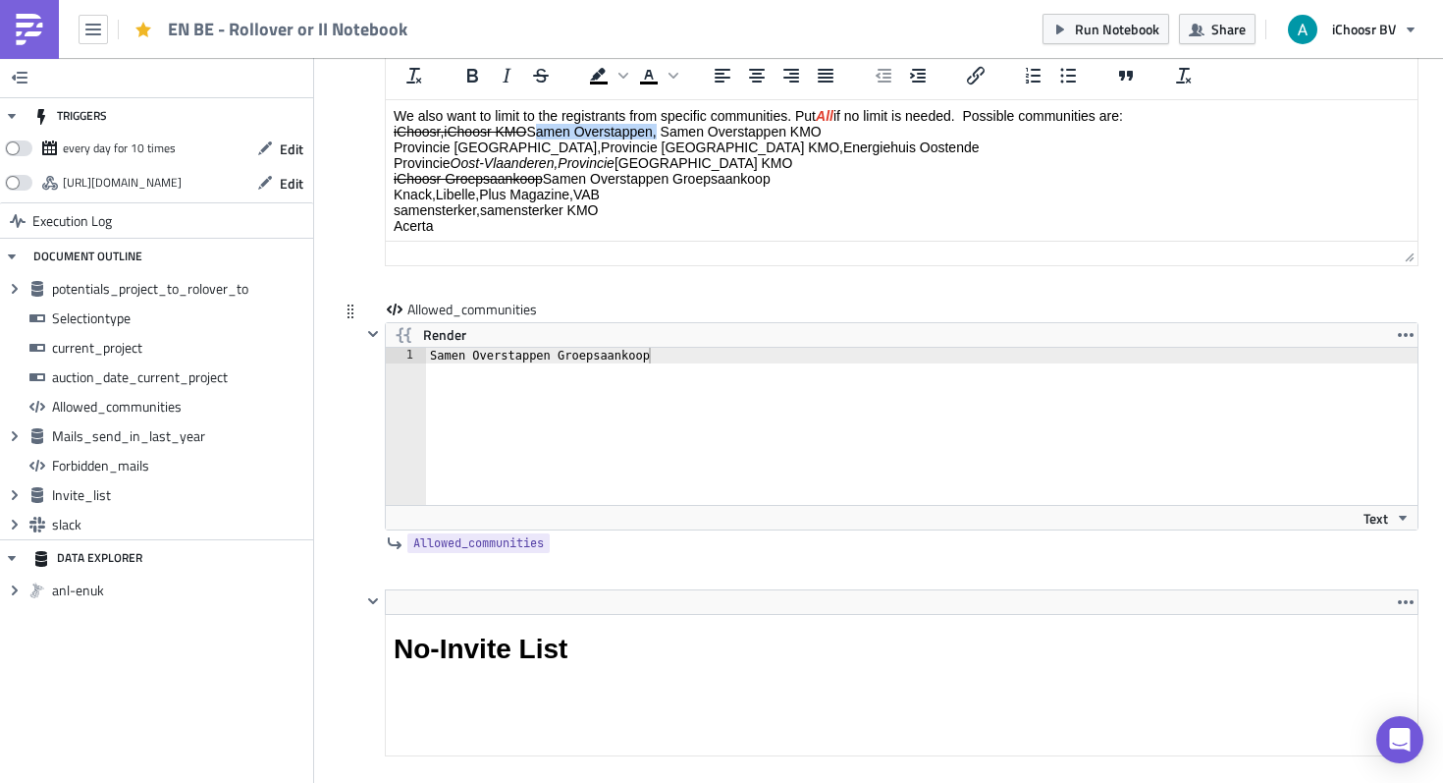
scroll to position [3461, 0]
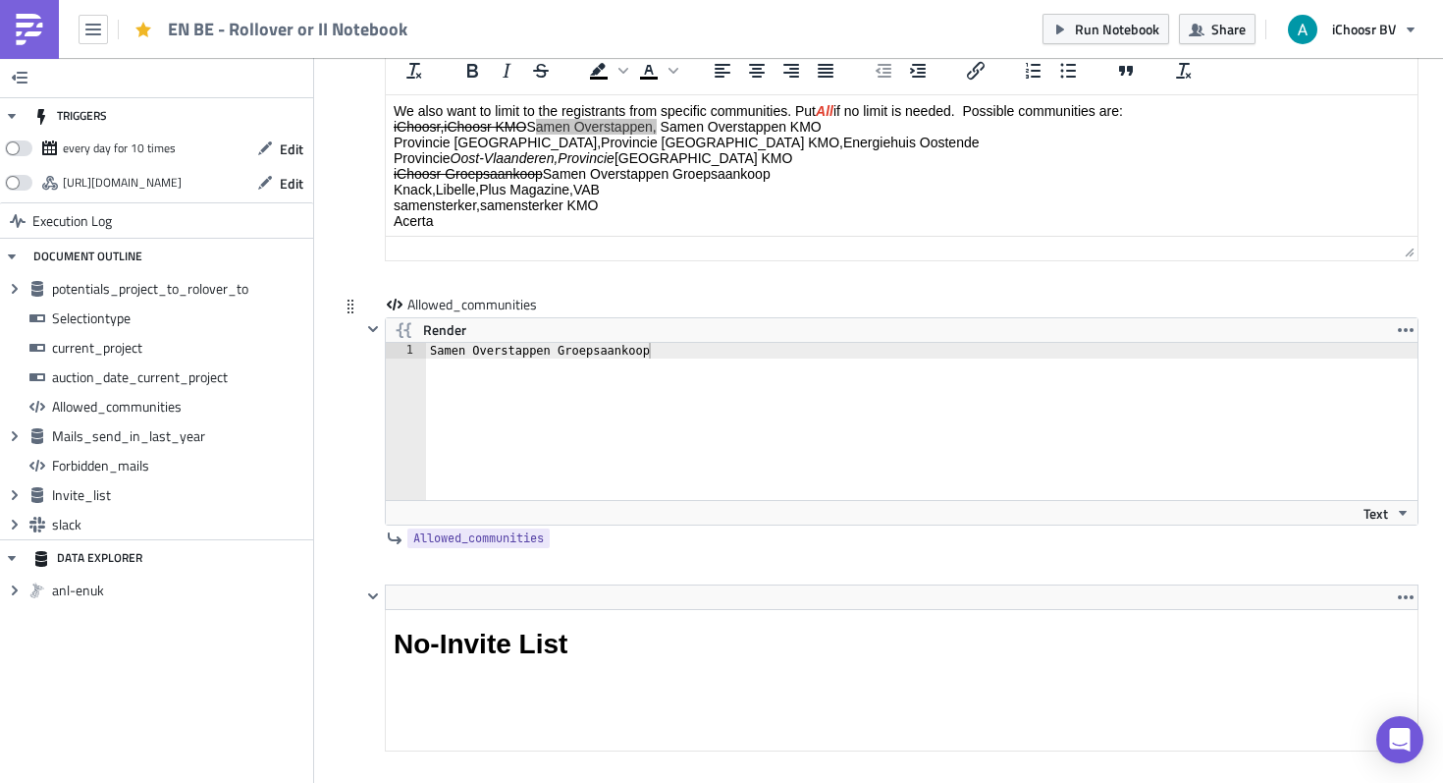
click at [654, 349] on div "Samen Overstappen Groepsaankoop" at bounding box center [933, 437] width 1014 height 189
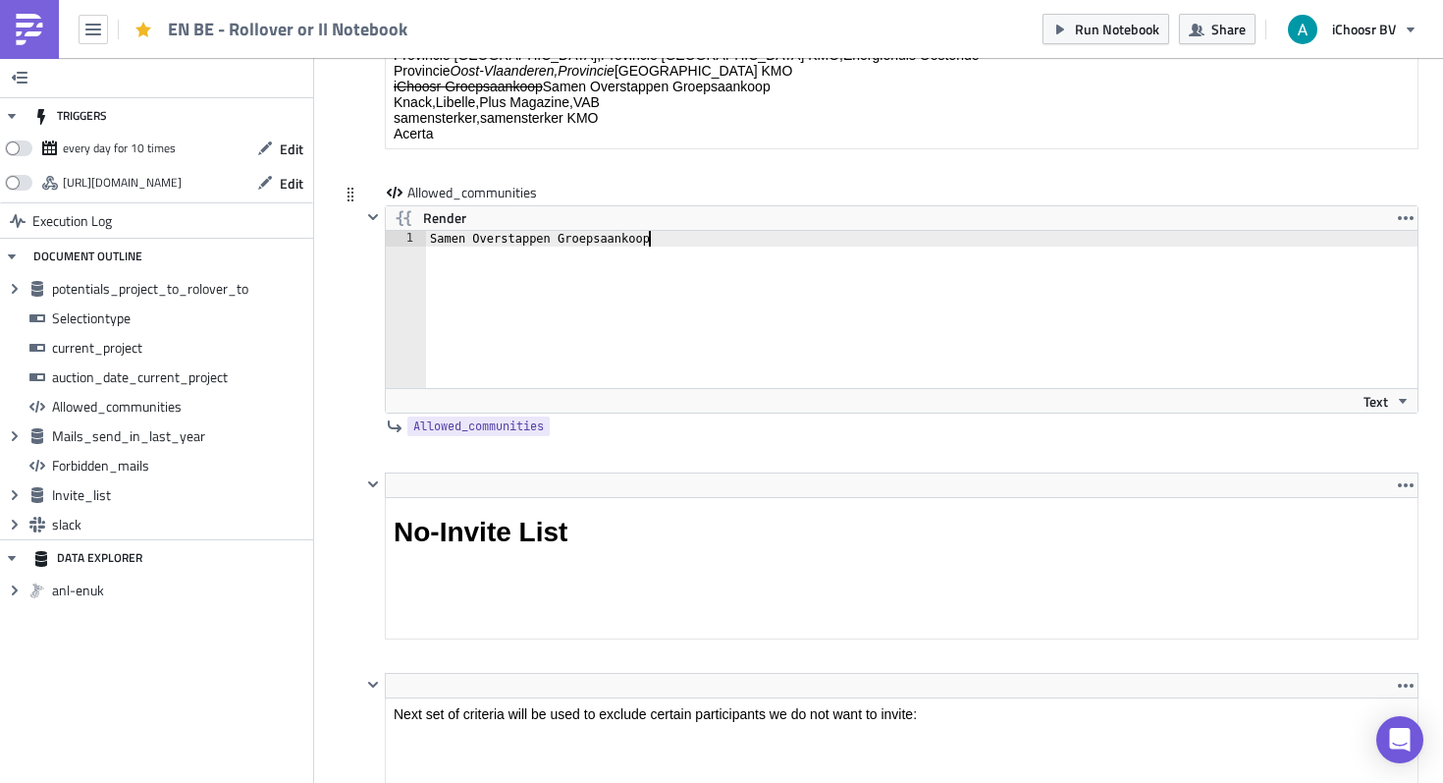
click at [654, 349] on div "Samen Overstappen Groepsaankoop" at bounding box center [933, 325] width 1014 height 189
type textarea "Samen Overstappen"
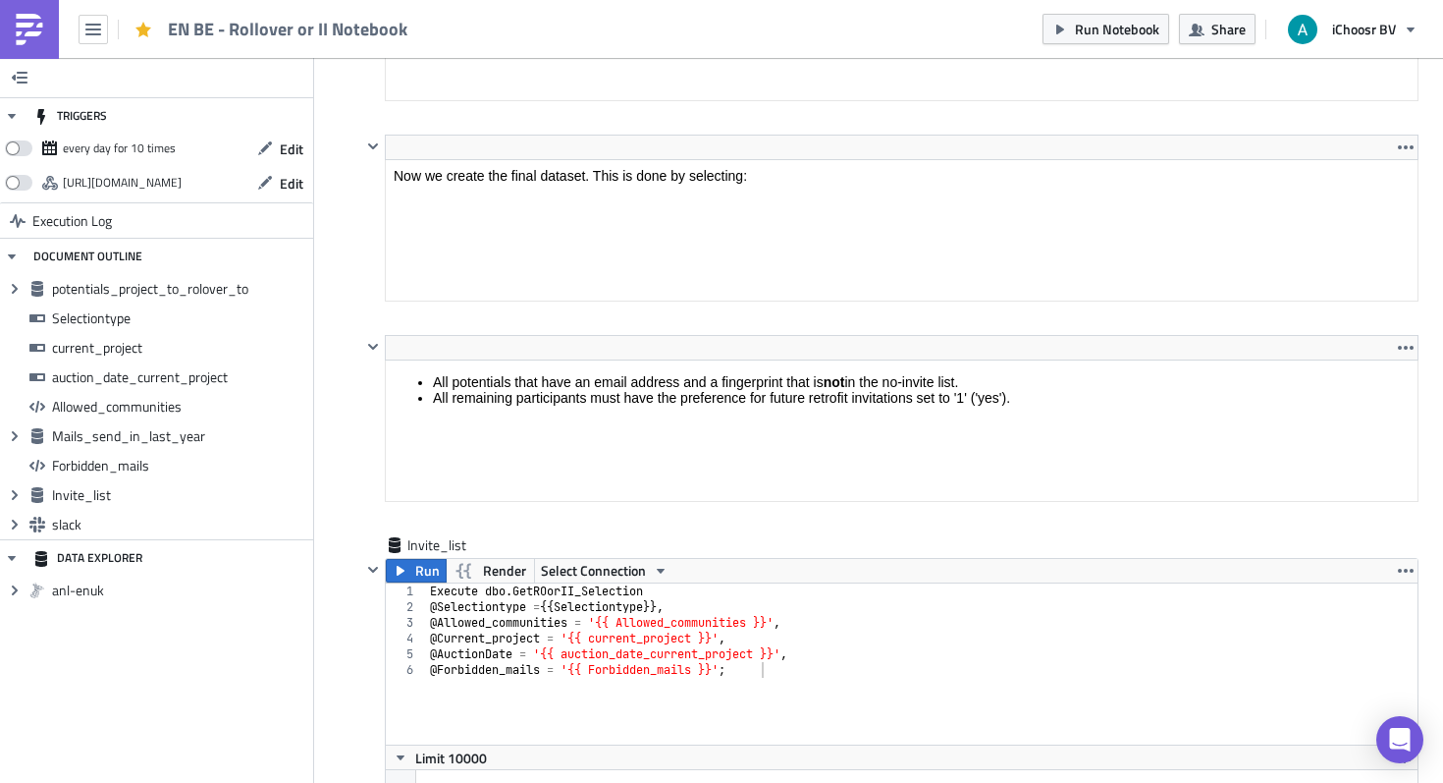
scroll to position [5838, 0]
click at [430, 570] on span "Run" at bounding box center [427, 568] width 25 height 24
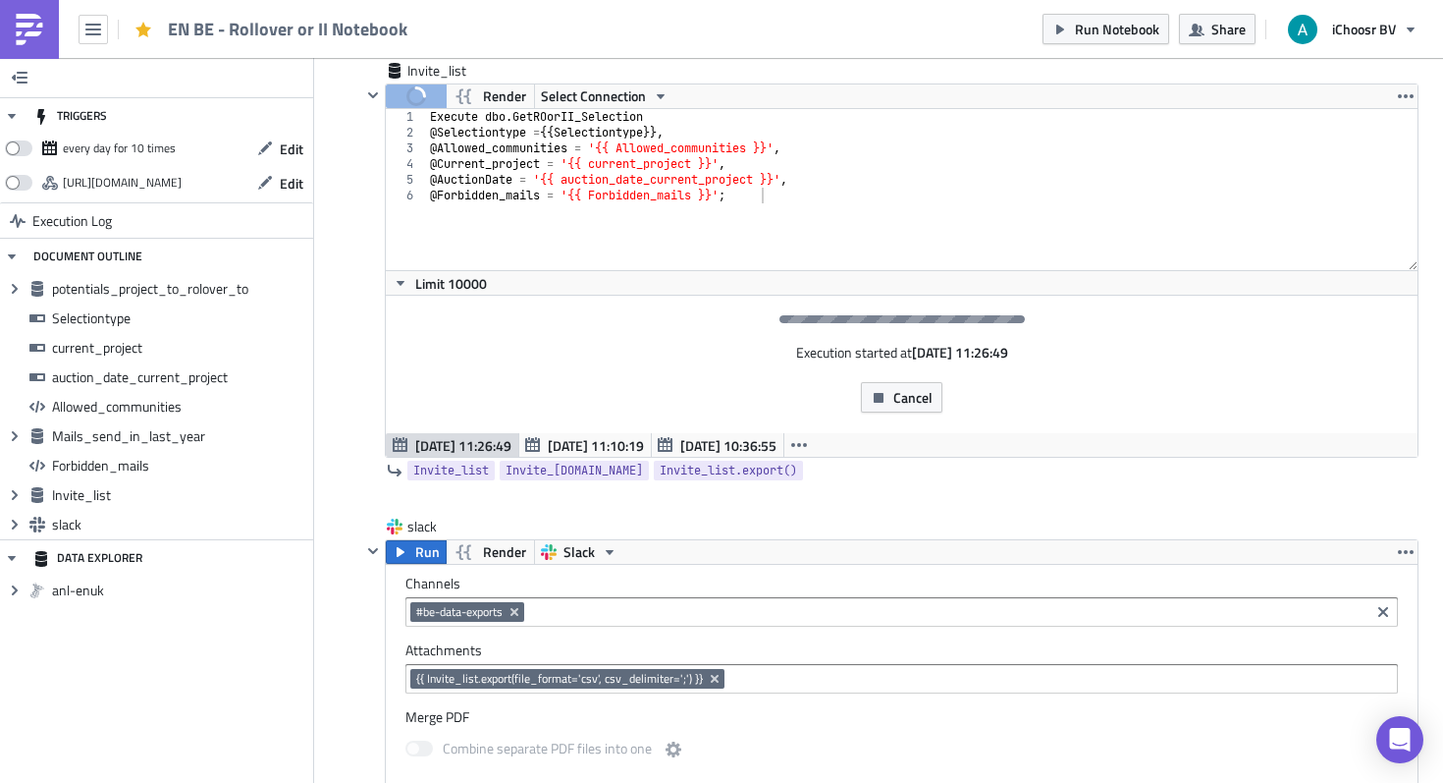
scroll to position [6308, 0]
click at [923, 22] on div "EN BE - Rollover or II Notebook Run Notebook Share iChoosr BV" at bounding box center [721, 29] width 1443 height 58
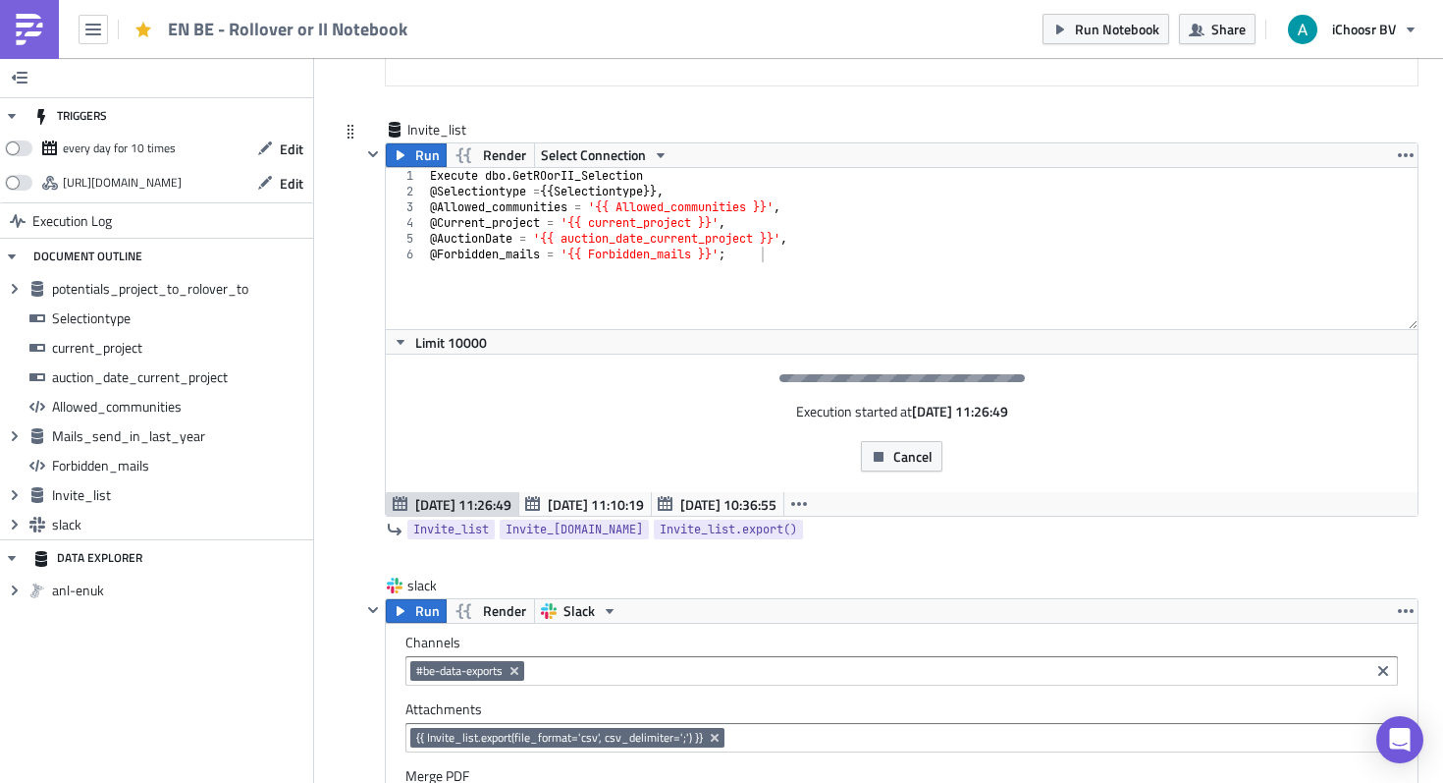
scroll to position [6250, 0]
